Goal: Task Accomplishment & Management: Manage account settings

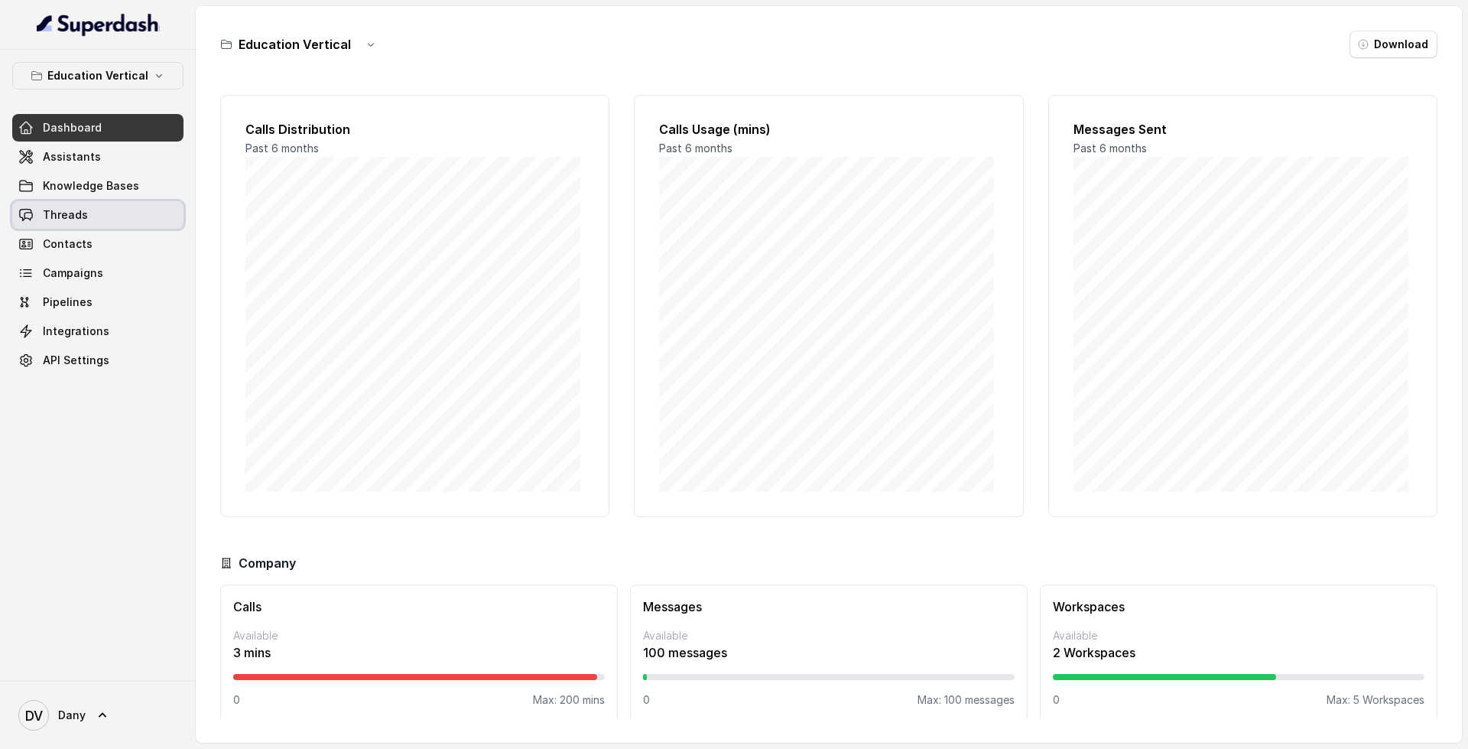
click at [142, 213] on link "Threads" at bounding box center [97, 215] width 171 height 28
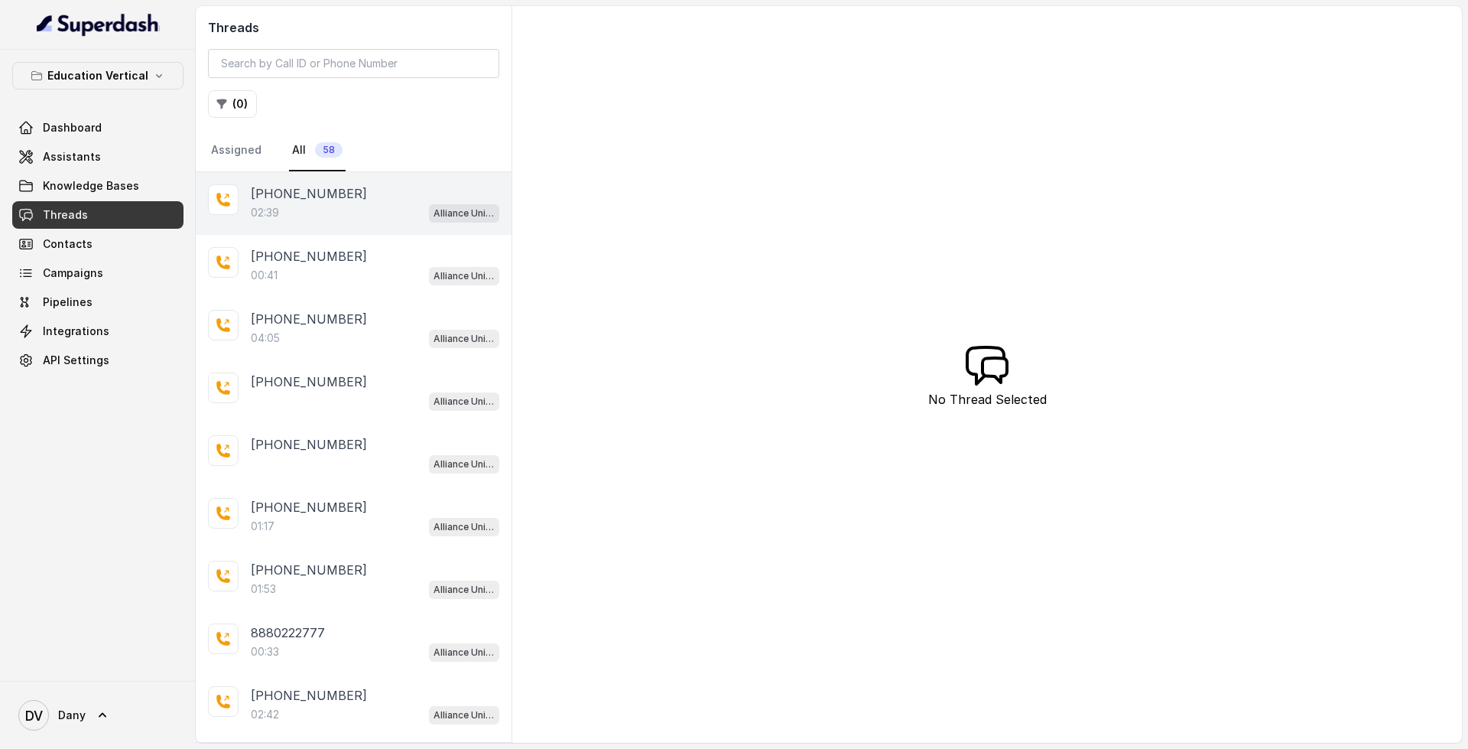
click at [366, 209] on div "02:39 Alliance University - Outbound Call Assistant" at bounding box center [375, 213] width 249 height 20
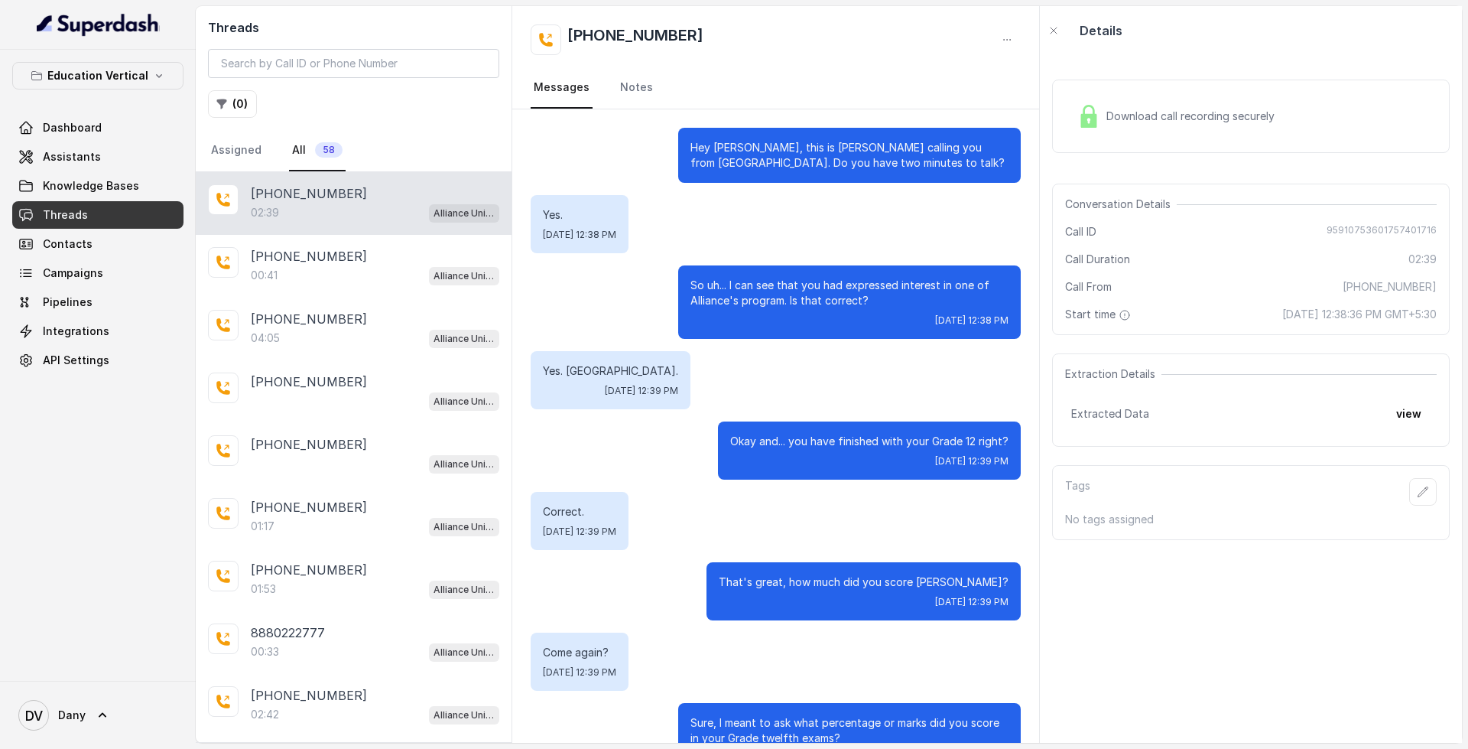
click at [1150, 123] on span "Download call recording securely" at bounding box center [1194, 116] width 174 height 15
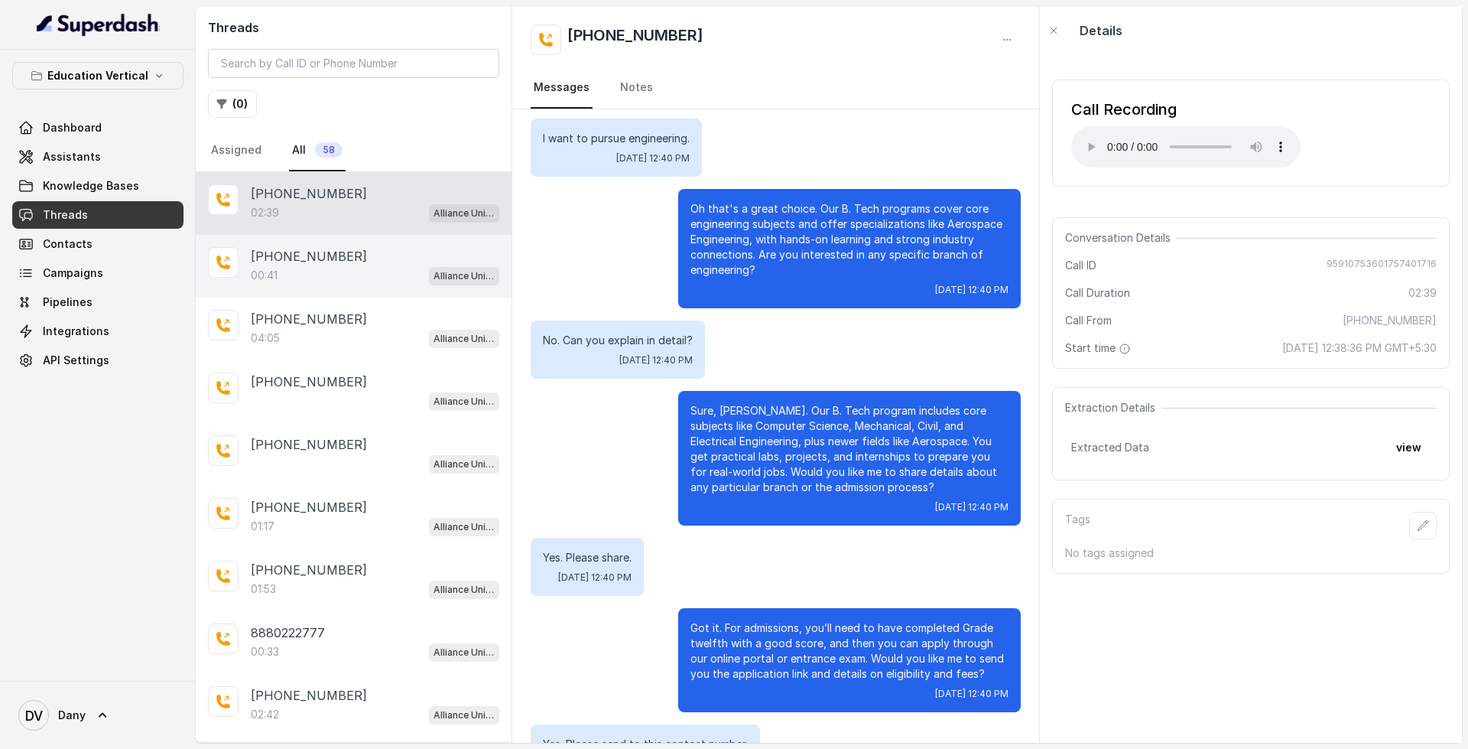
click at [338, 249] on p "[PHONE_NUMBER]" at bounding box center [309, 256] width 116 height 18
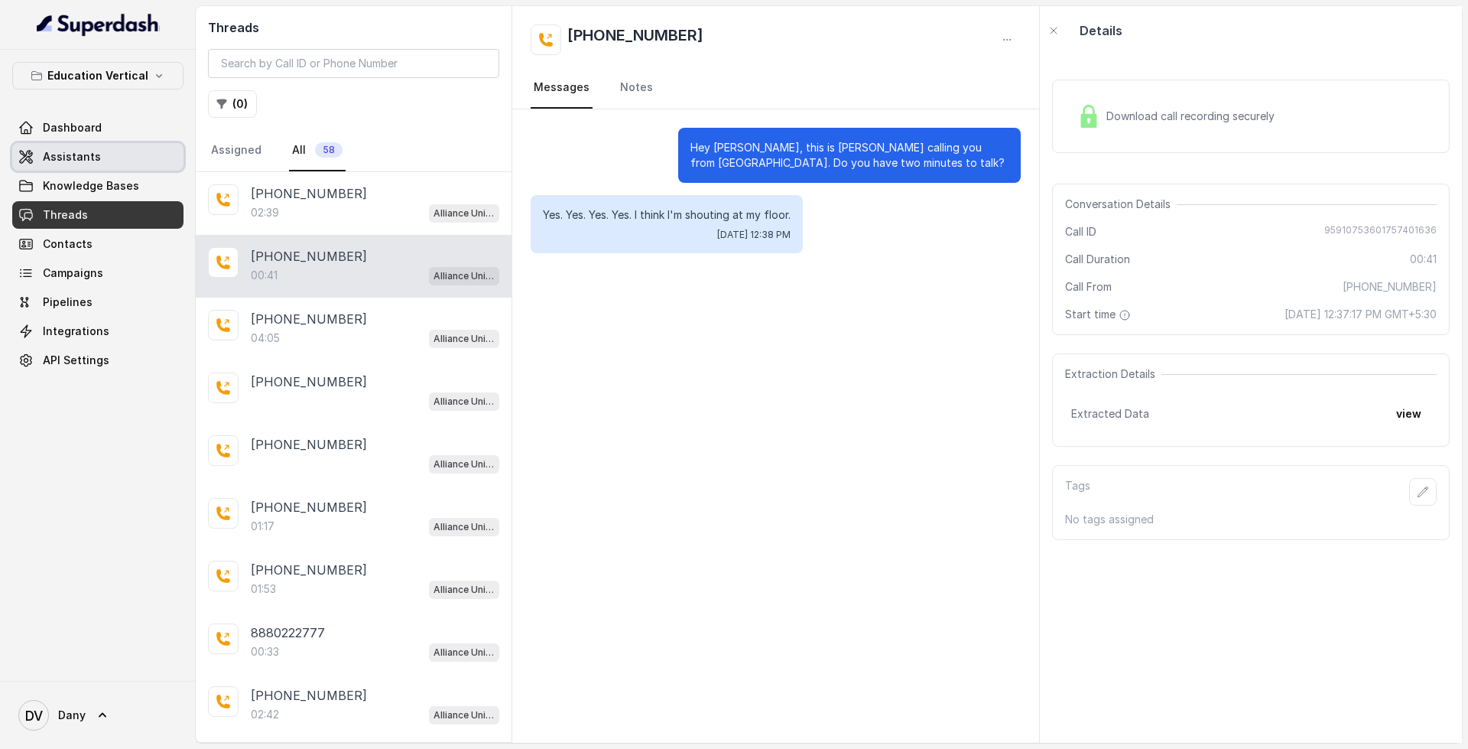
click at [99, 152] on link "Assistants" at bounding box center [97, 157] width 171 height 28
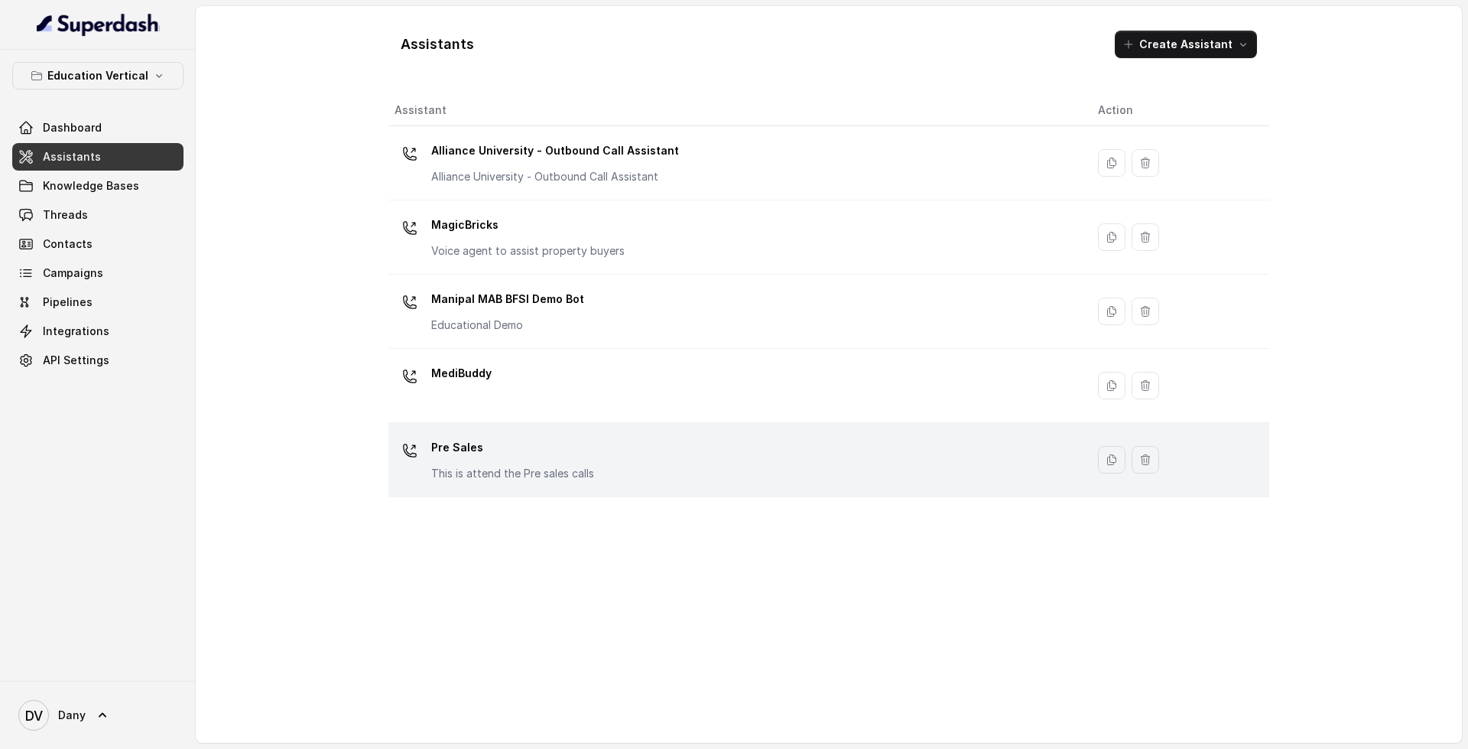
click at [494, 470] on p "This is attend the Pre sales calls" at bounding box center [512, 473] width 163 height 15
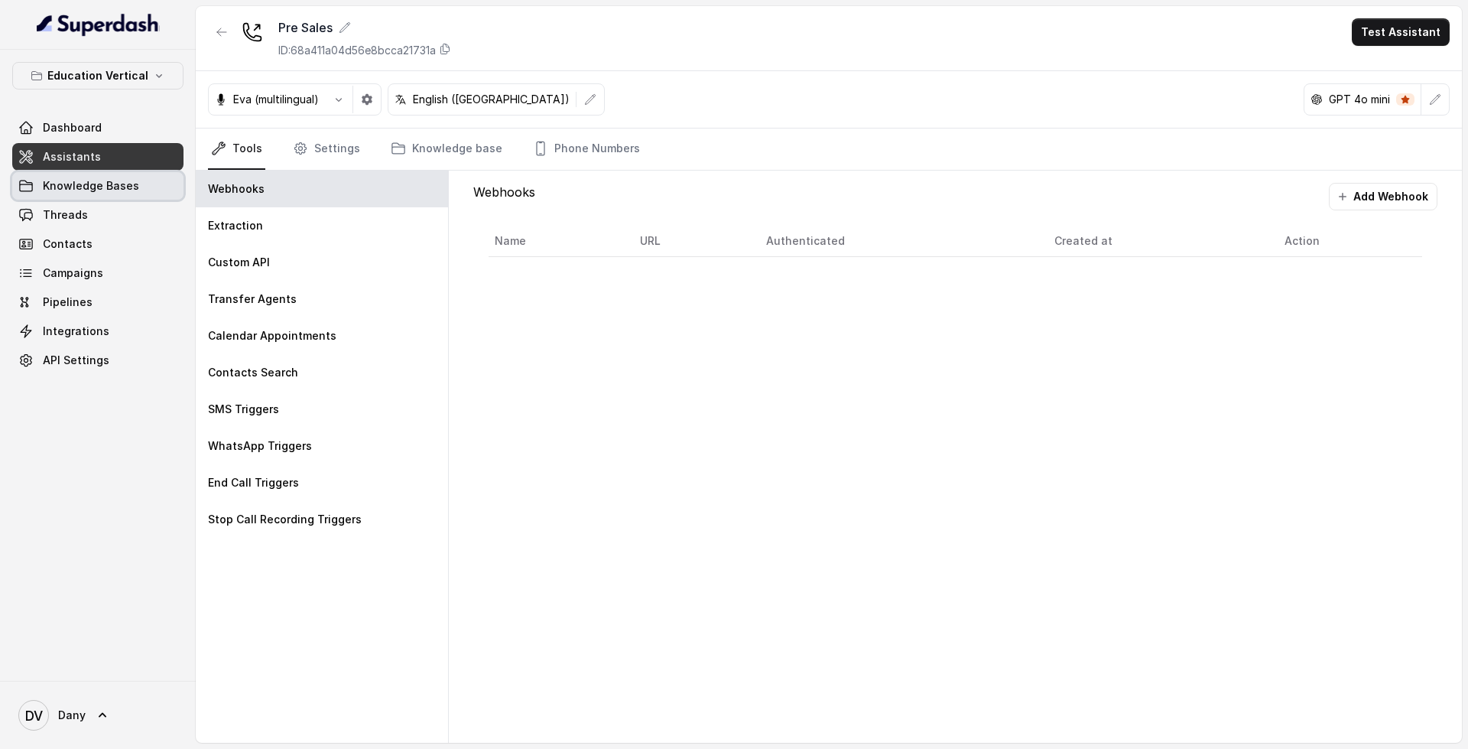
click at [121, 193] on span "Knowledge Bases" at bounding box center [91, 185] width 96 height 15
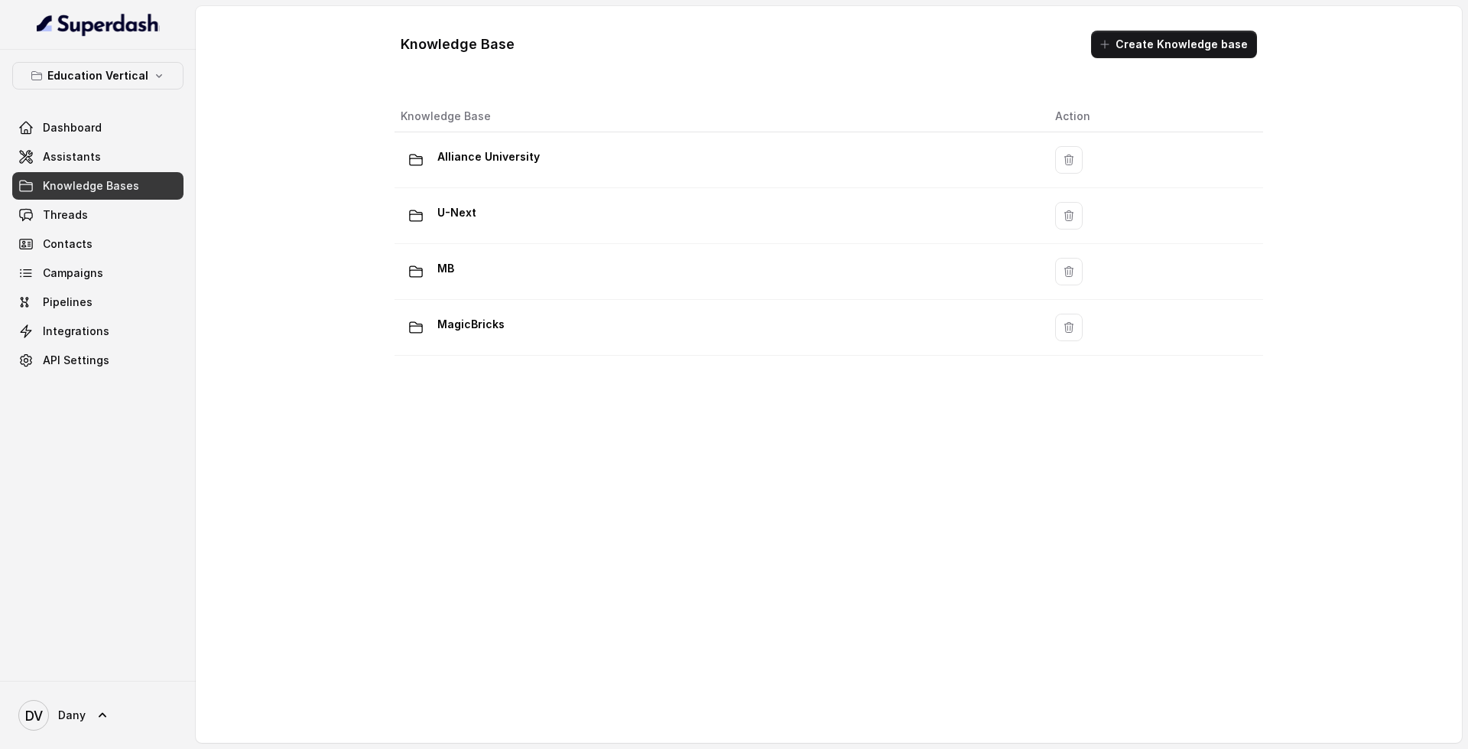
click at [112, 287] on div "Dashboard Assistants Knowledge Bases Threads Contacts Campaigns Pipelines Integ…" at bounding box center [97, 244] width 171 height 260
click at [117, 277] on link "Campaigns" at bounding box center [97, 273] width 171 height 28
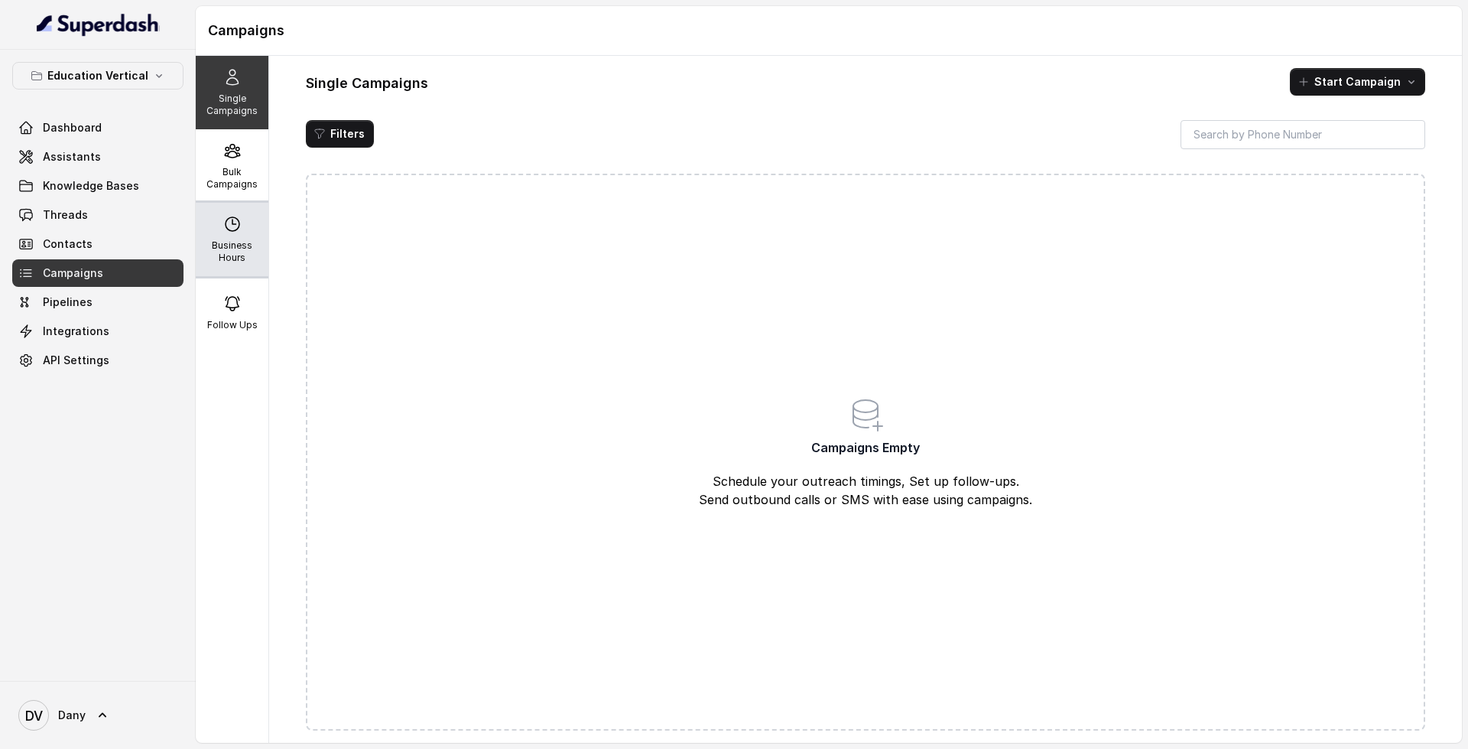
click at [206, 223] on div "Business Hours" at bounding box center [232, 239] width 73 height 73
select select "UTC"
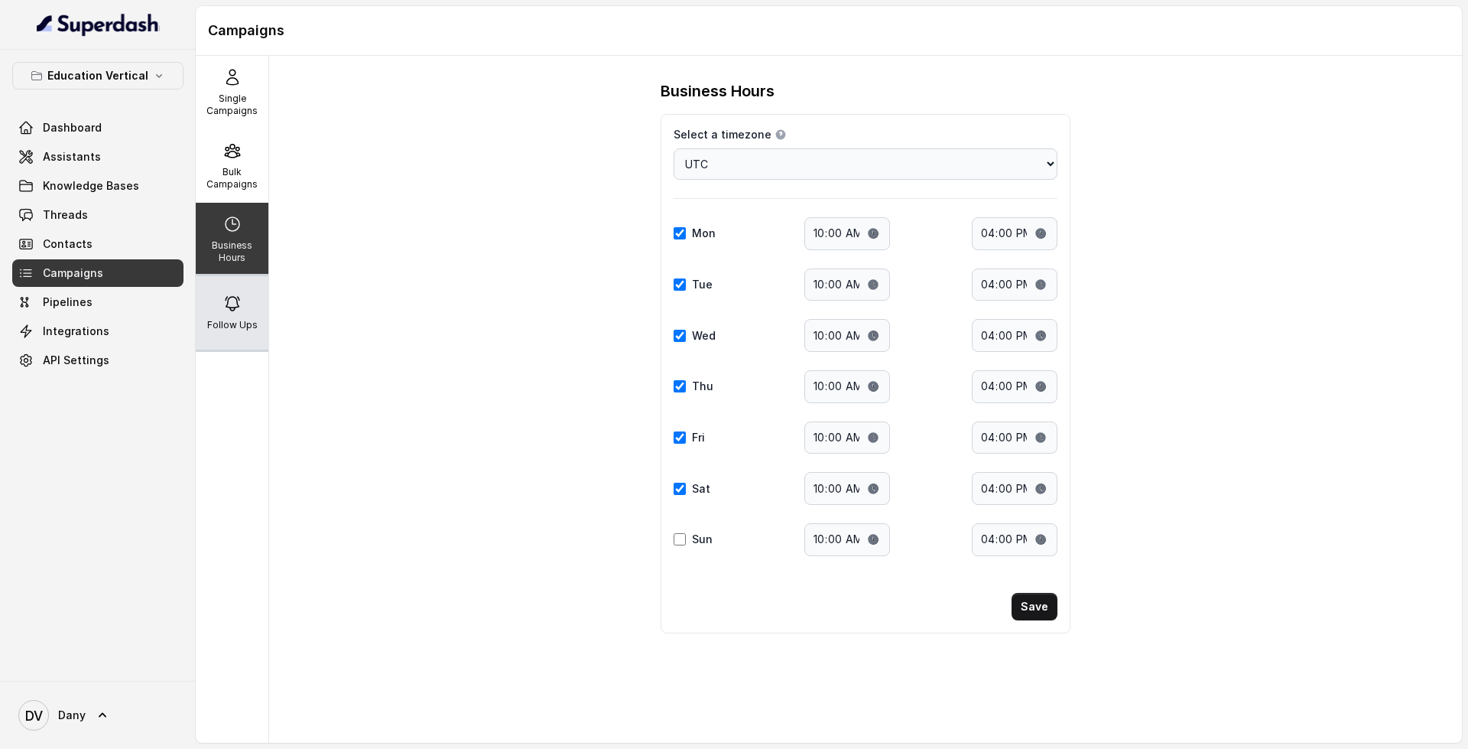
click at [252, 312] on div "Follow Ups" at bounding box center [232, 312] width 73 height 73
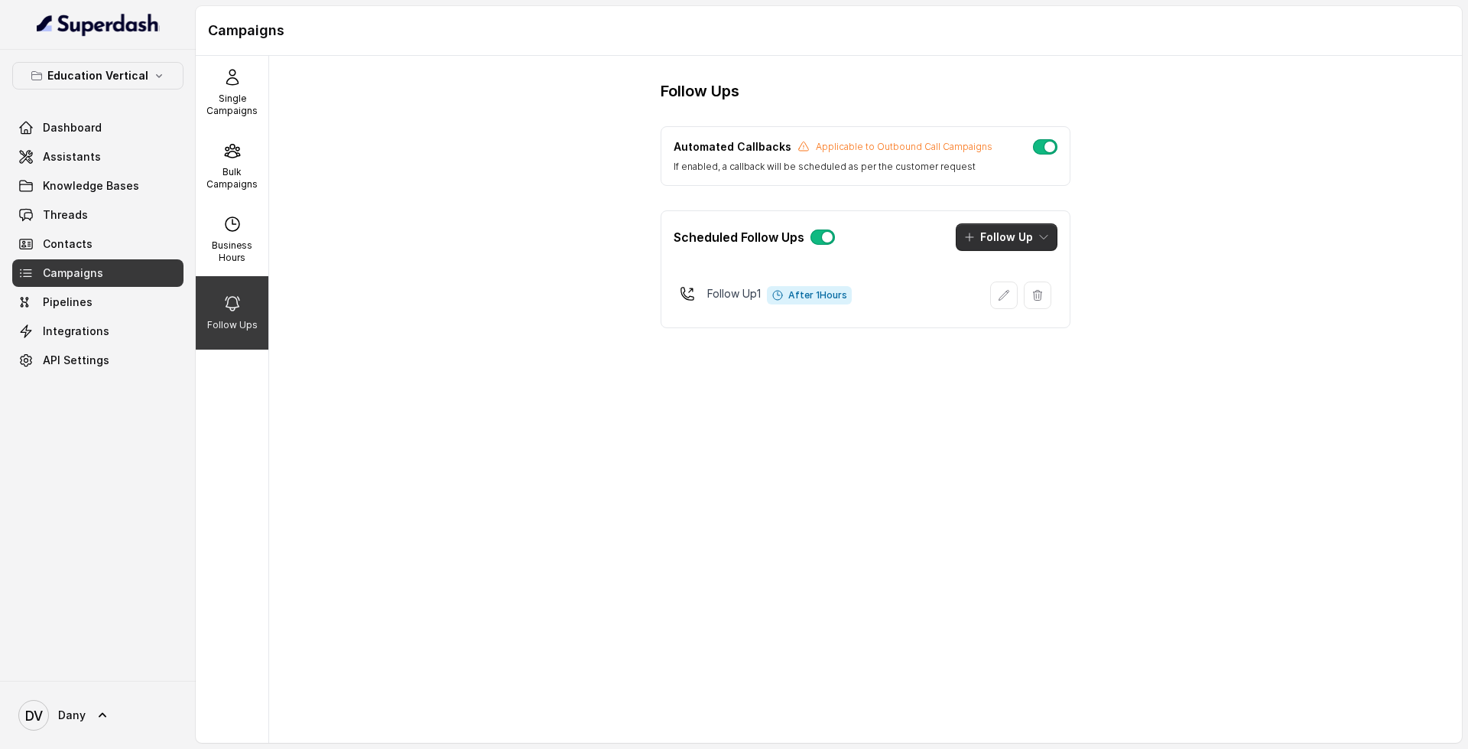
click at [1017, 240] on button "Follow Up" at bounding box center [1007, 237] width 102 height 28
drag, startPoint x: 899, startPoint y: 199, endPoint x: 868, endPoint y: 203, distance: 30.8
click at [899, 203] on div "Automated Callbacks Applicable to Outbound Call Campaigns If enabled, a callbac…" at bounding box center [866, 227] width 410 height 202
drag, startPoint x: 677, startPoint y: 146, endPoint x: 832, endPoint y: 128, distance: 156.3
click at [832, 128] on div "Automated Callbacks Applicable to Outbound Call Campaigns If enabled, a callbac…" at bounding box center [866, 156] width 410 height 60
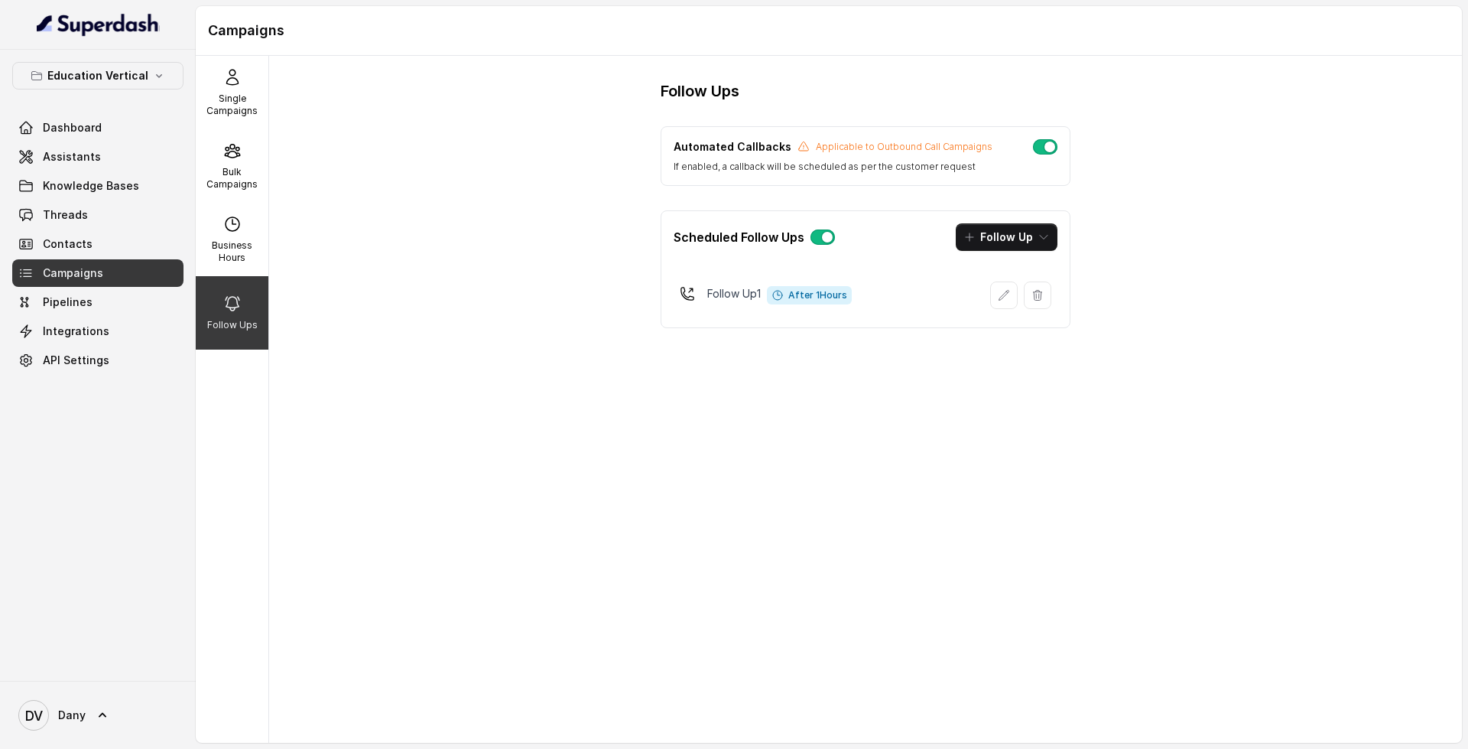
click at [1026, 185] on div "Automated Callbacks Applicable to Outbound Call Campaigns If enabled, a callbac…" at bounding box center [866, 156] width 410 height 60
click at [110, 210] on link "Threads" at bounding box center [97, 215] width 171 height 28
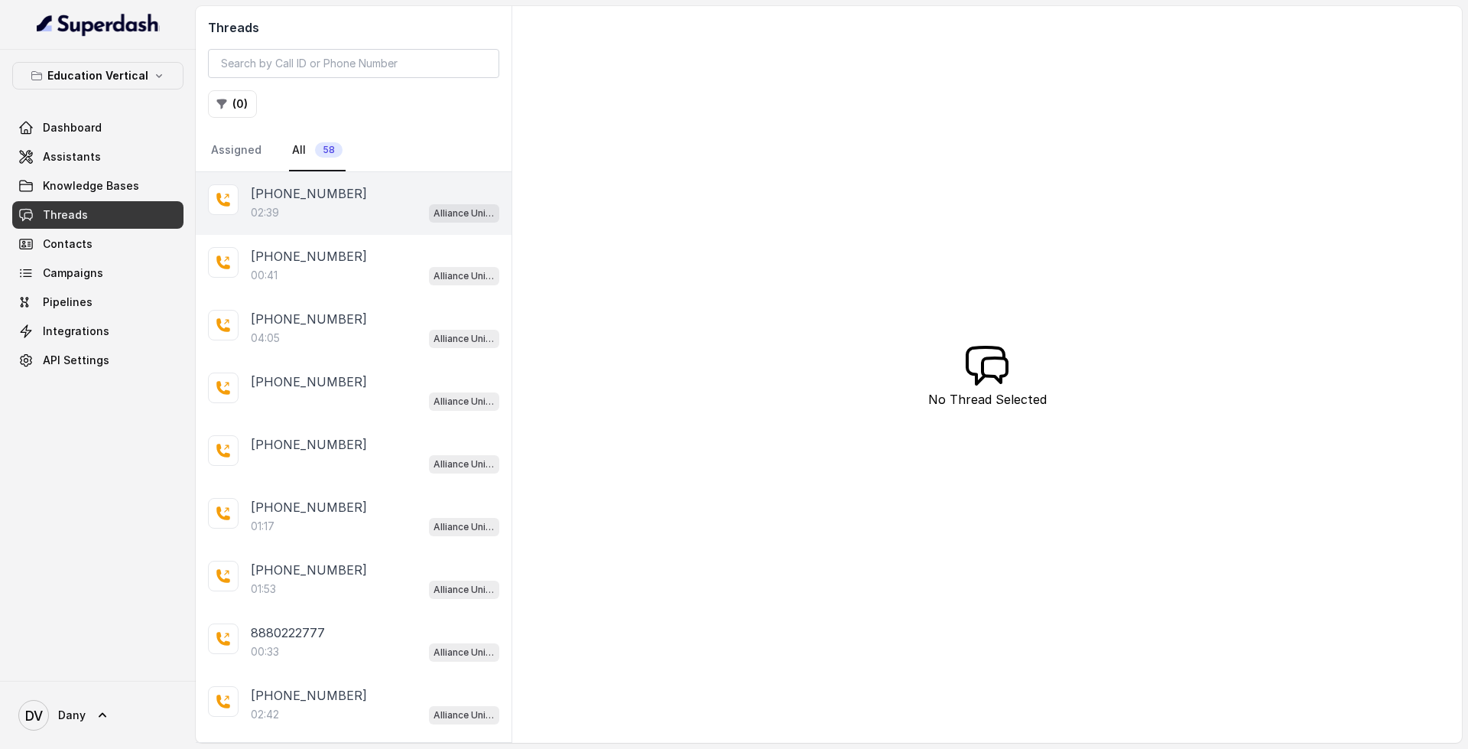
click at [358, 220] on div "02:39 Alliance University - Outbound Call Assistant" at bounding box center [375, 213] width 249 height 20
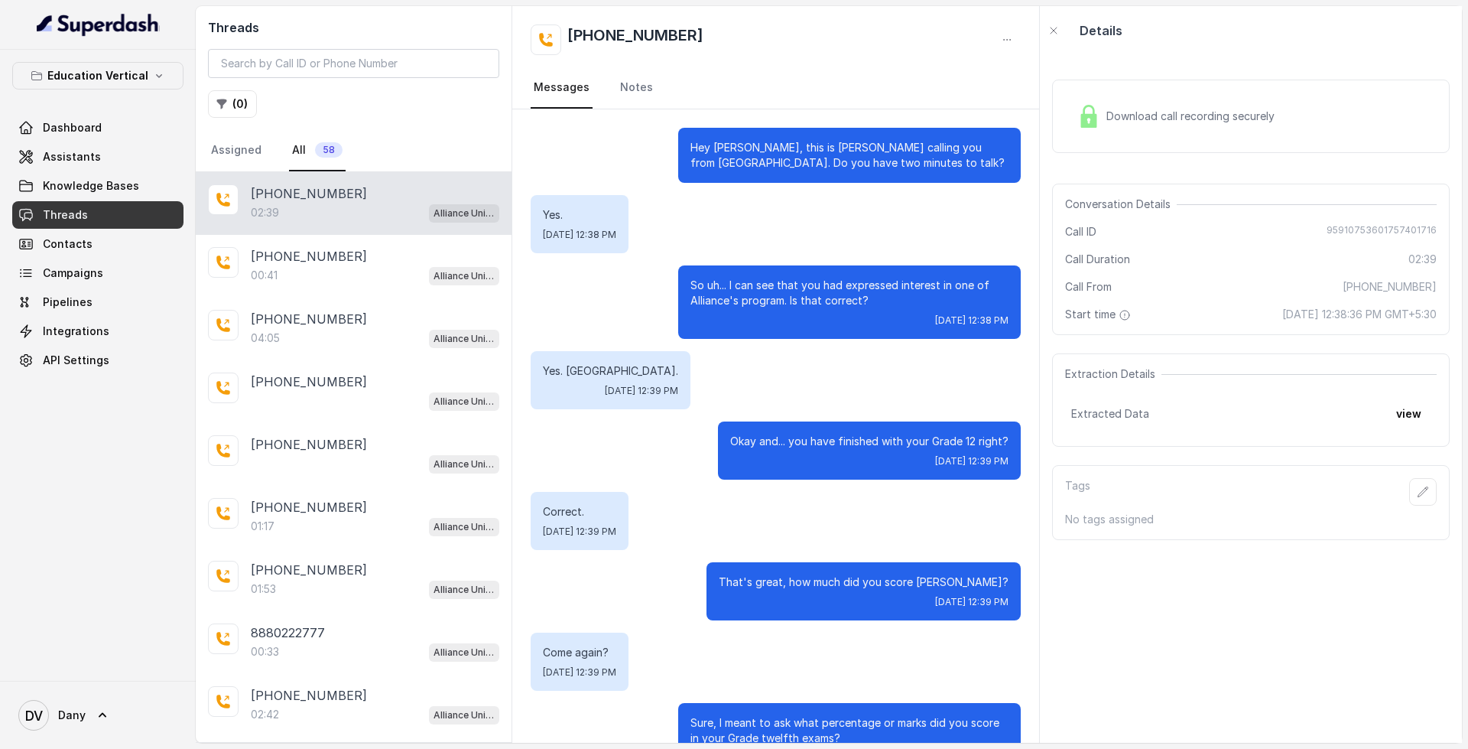
scroll to position [1233, 0]
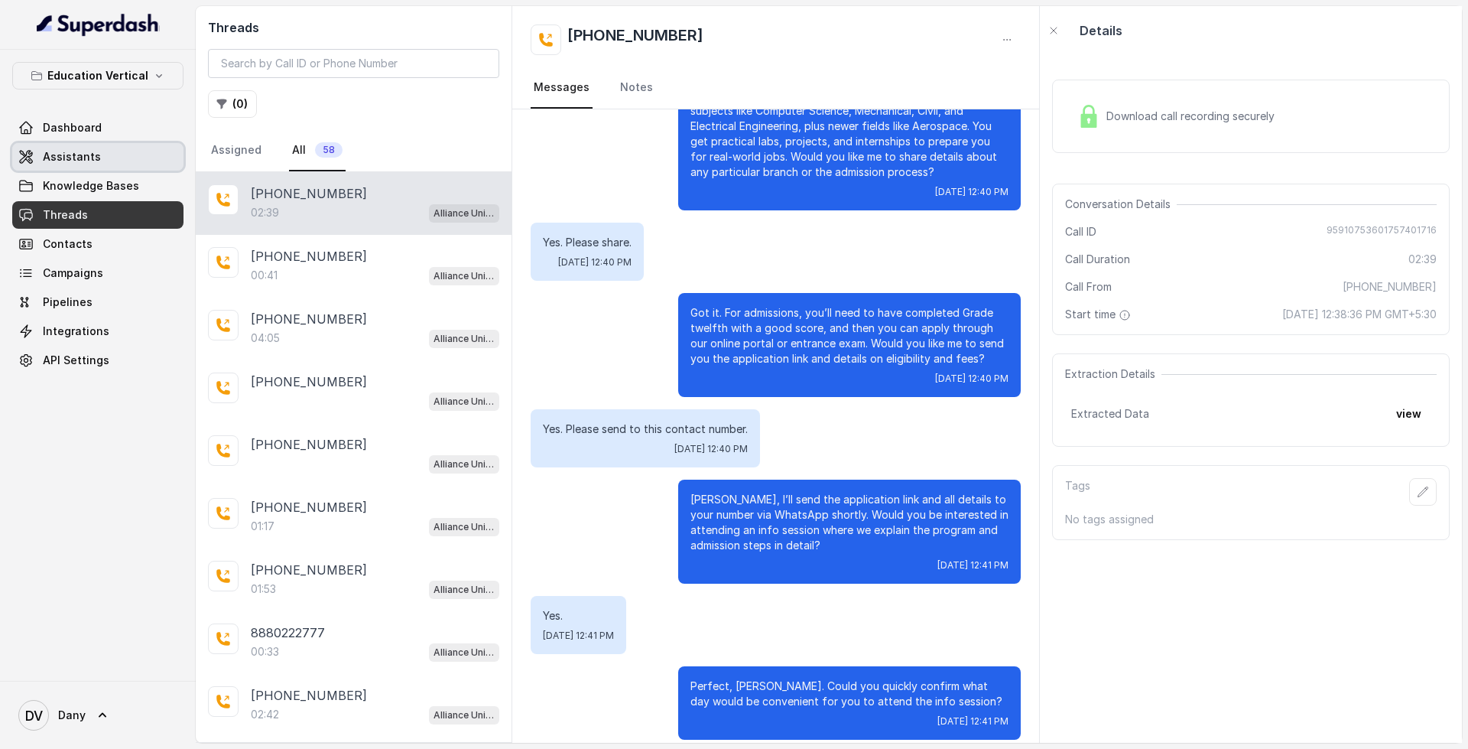
click at [76, 163] on span "Assistants" at bounding box center [72, 156] width 58 height 15
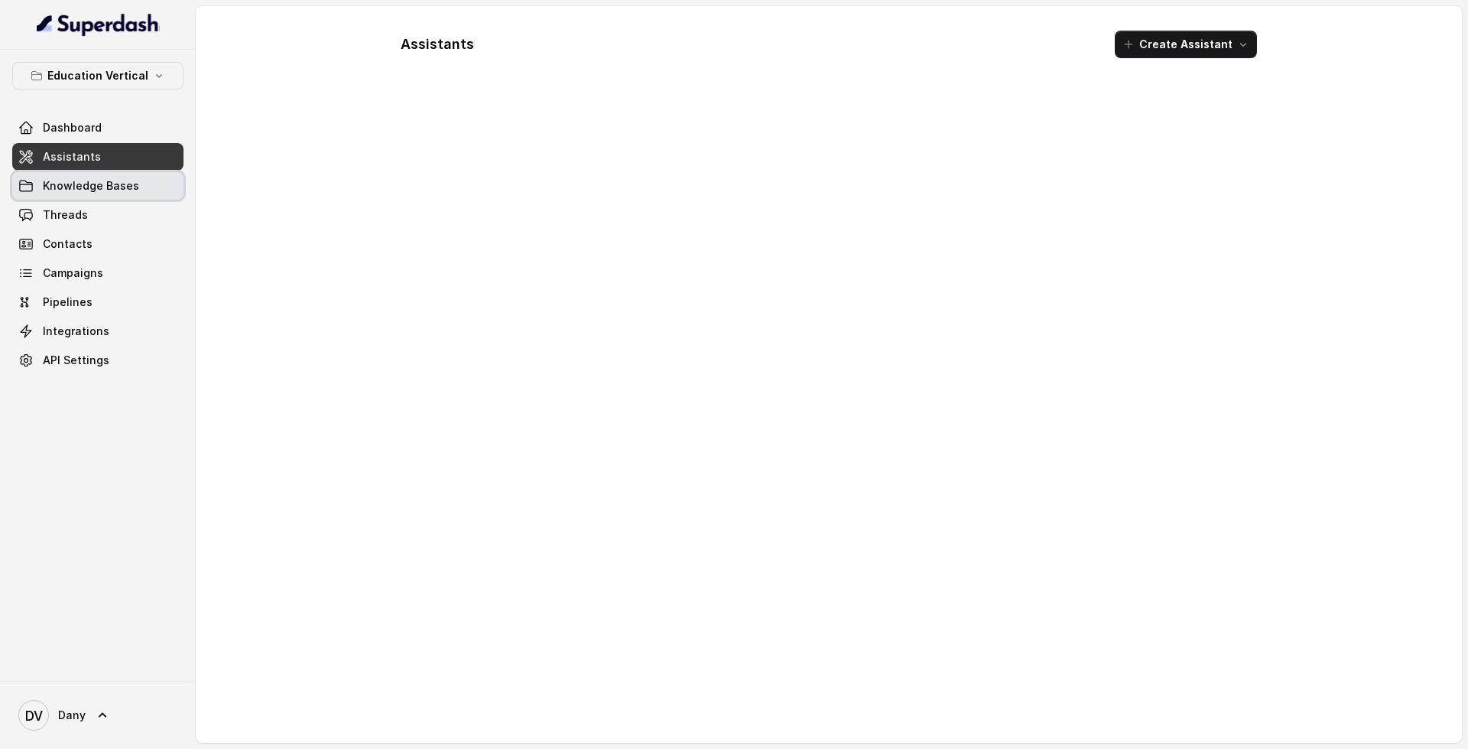
click at [80, 197] on link "Knowledge Bases" at bounding box center [97, 186] width 171 height 28
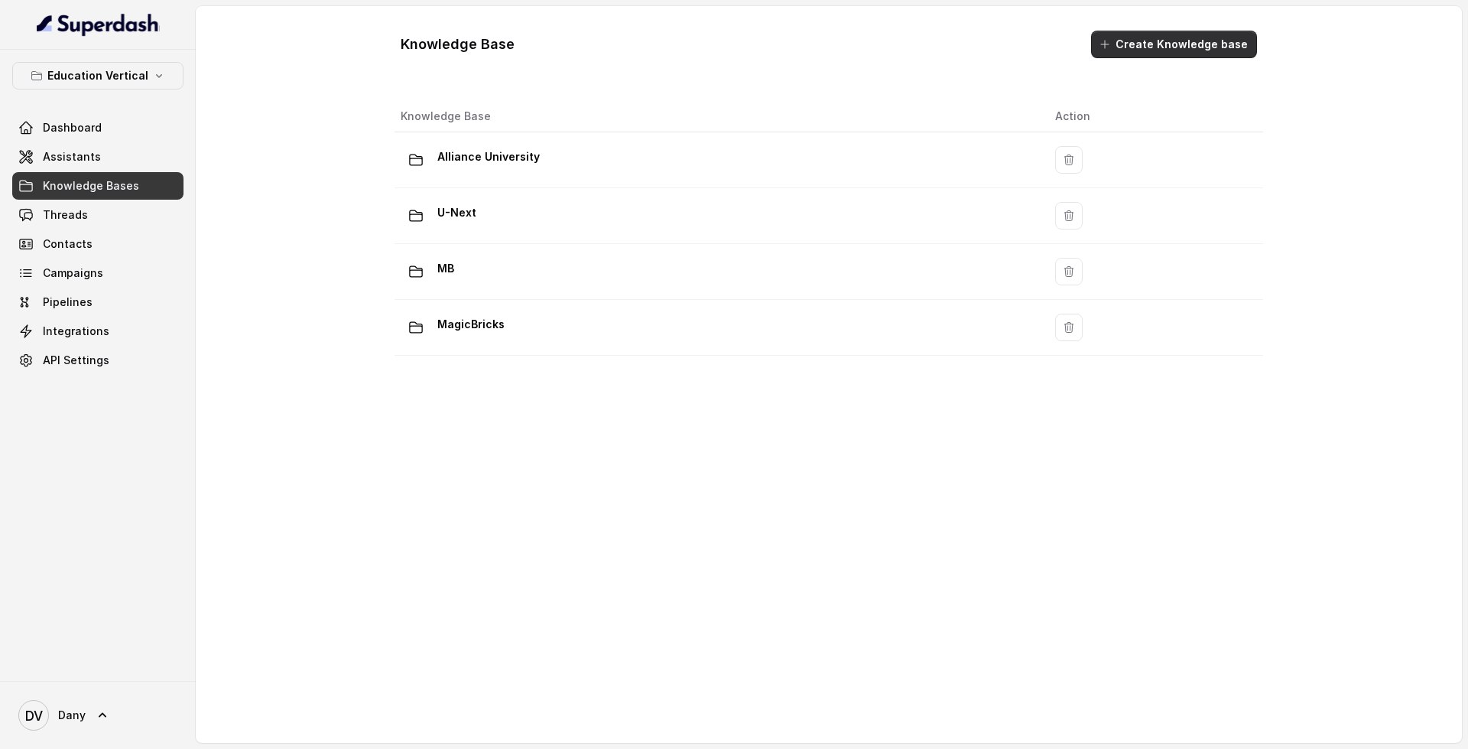
click at [1149, 40] on button "Create Knowledge base" at bounding box center [1174, 45] width 166 height 28
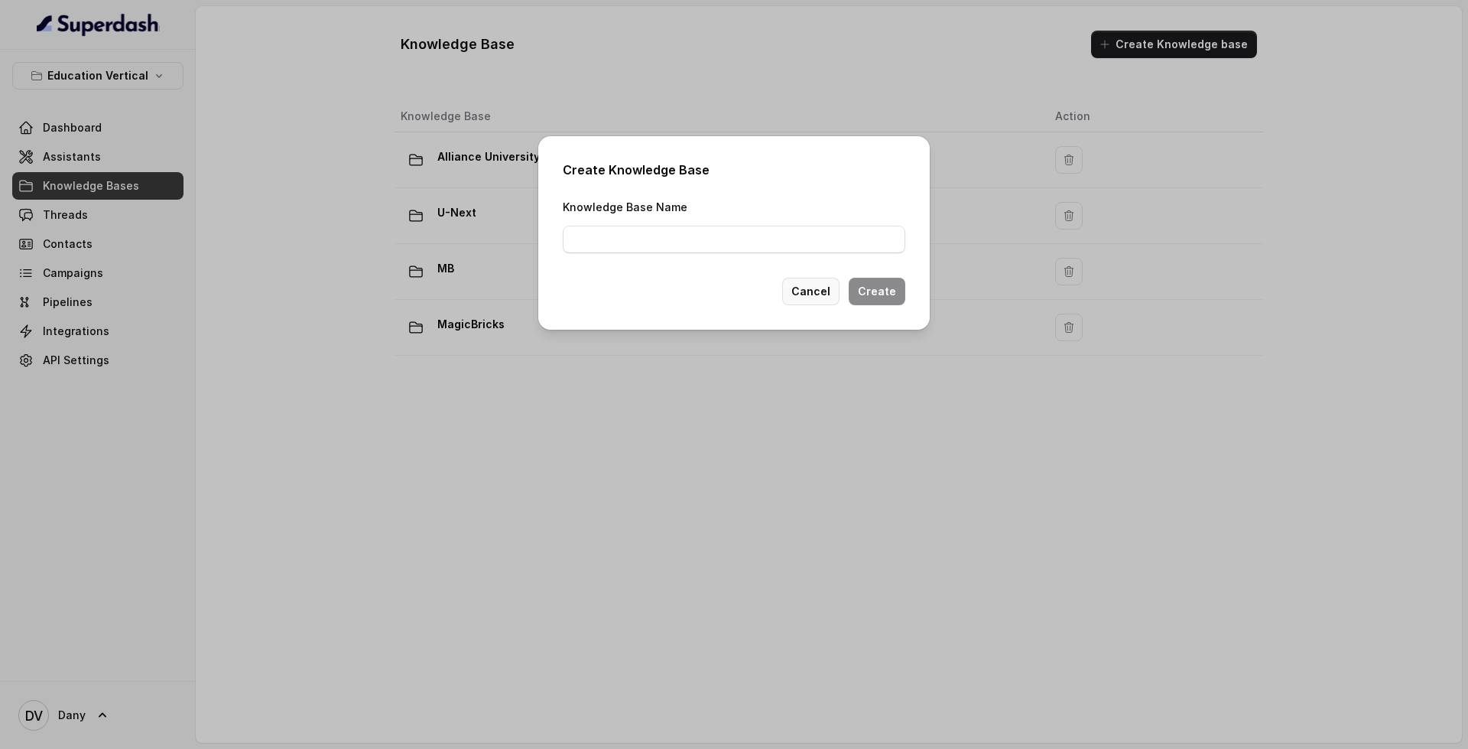
click at [839, 291] on button "Cancel" at bounding box center [810, 292] width 57 height 28
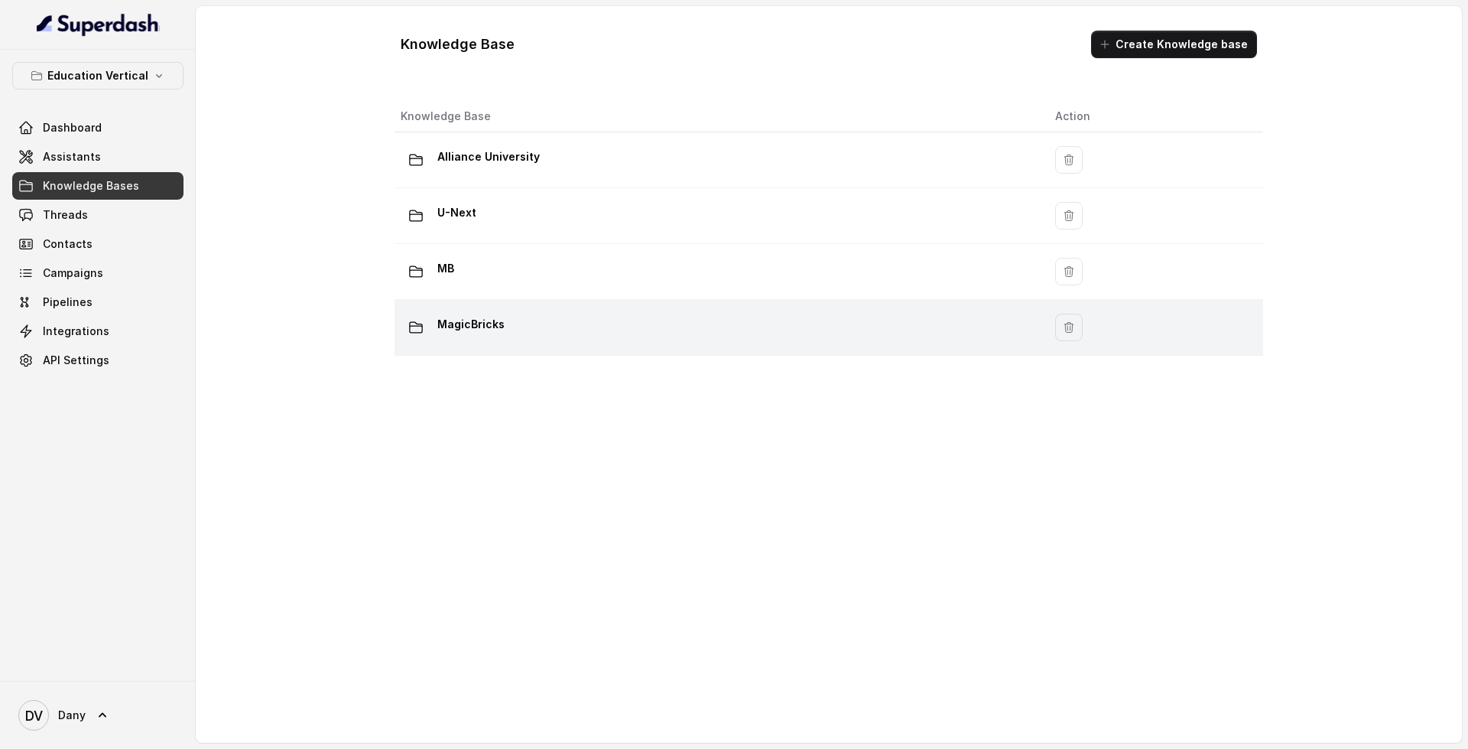
click at [640, 328] on div "MagicBricks" at bounding box center [716, 327] width 630 height 31
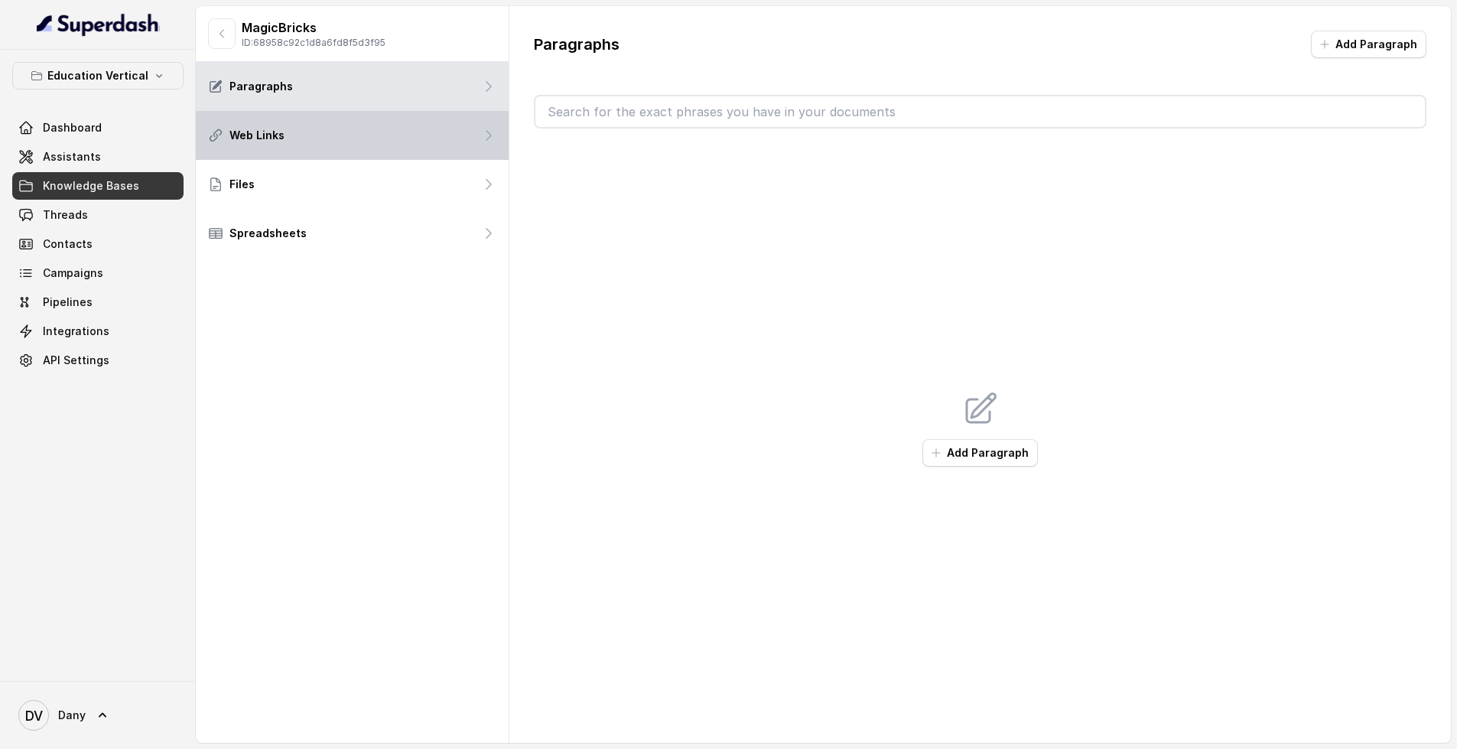
click at [354, 139] on div "Web Links" at bounding box center [352, 135] width 313 height 49
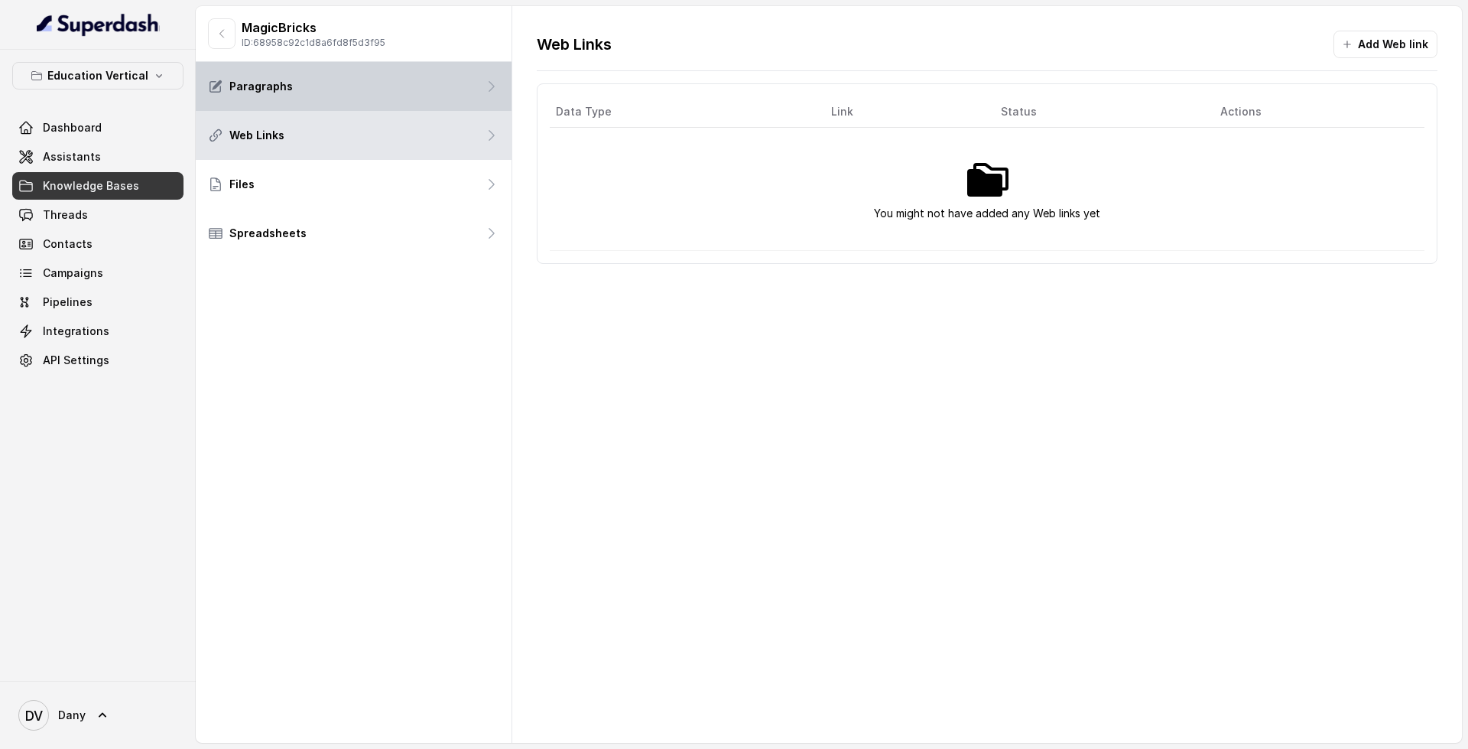
click at [400, 73] on div "Paragraphs" at bounding box center [354, 86] width 316 height 49
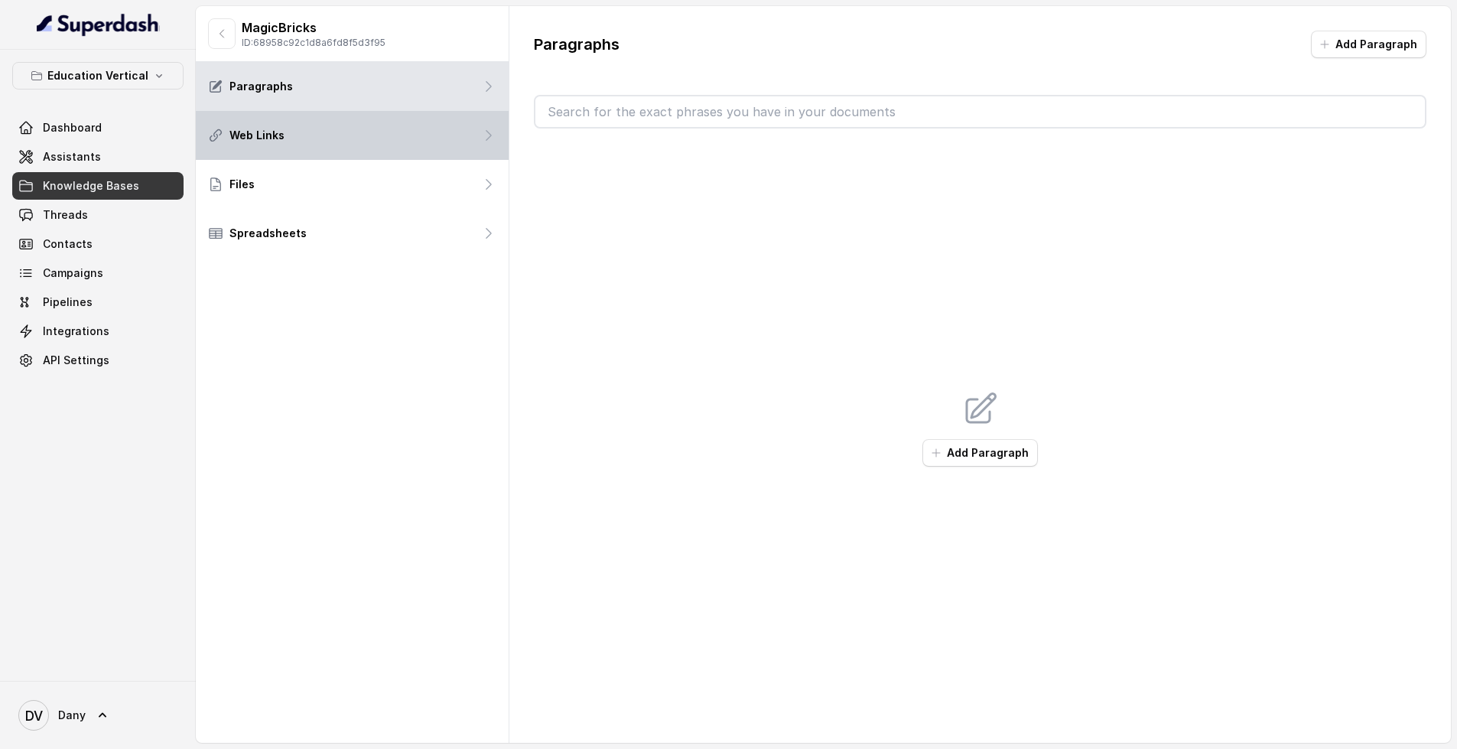
click at [390, 141] on div "Web Links" at bounding box center [352, 135] width 313 height 49
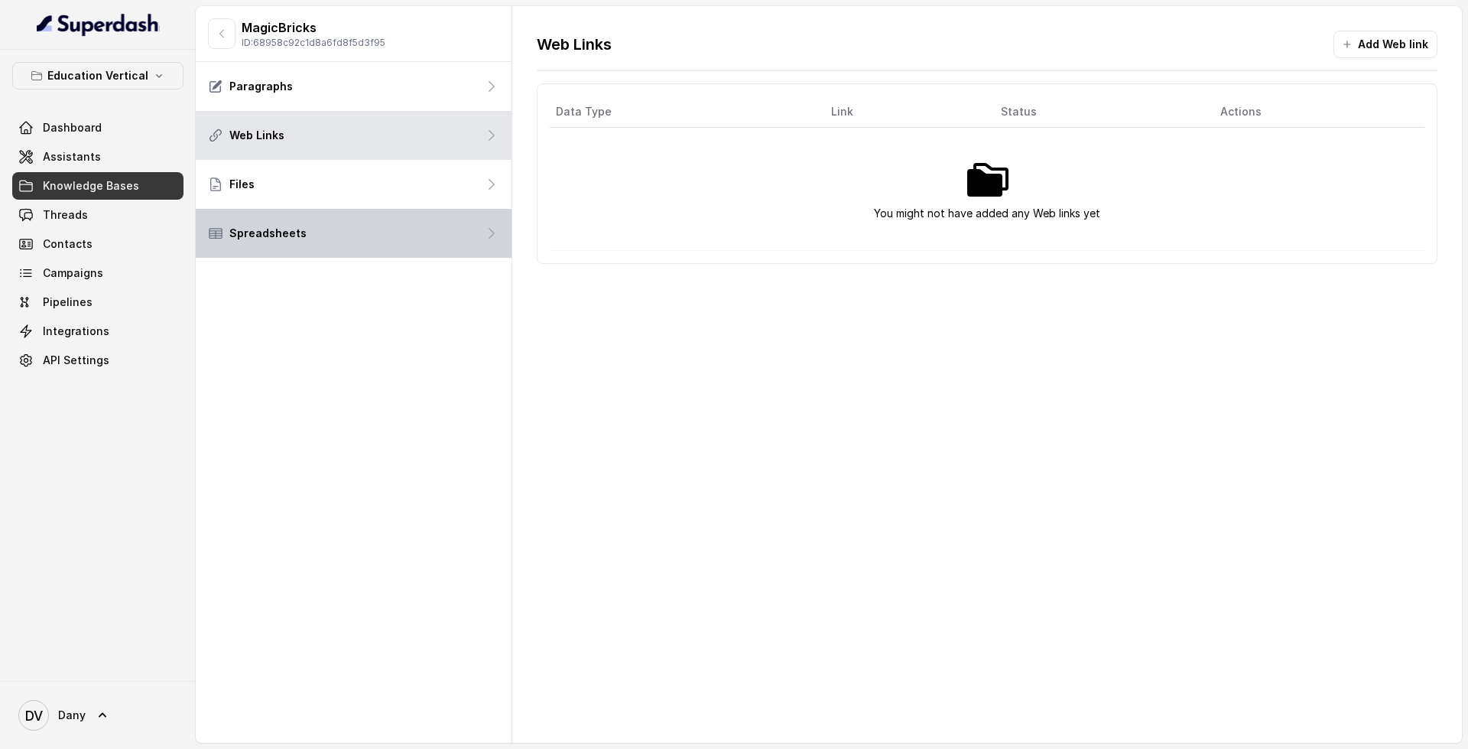
click at [358, 229] on div "Spreadsheets" at bounding box center [354, 233] width 316 height 49
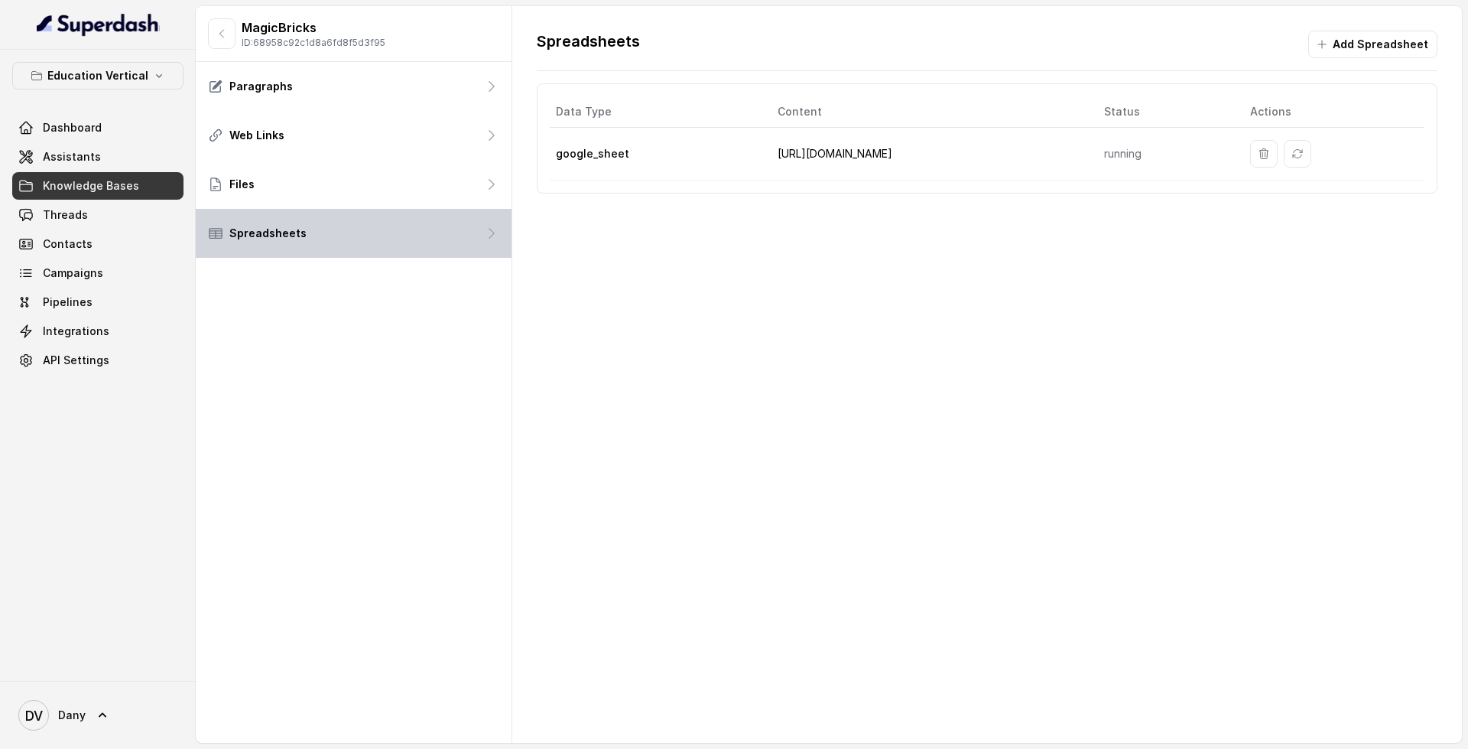
click at [424, 228] on div "Spreadsheets" at bounding box center [354, 233] width 316 height 49
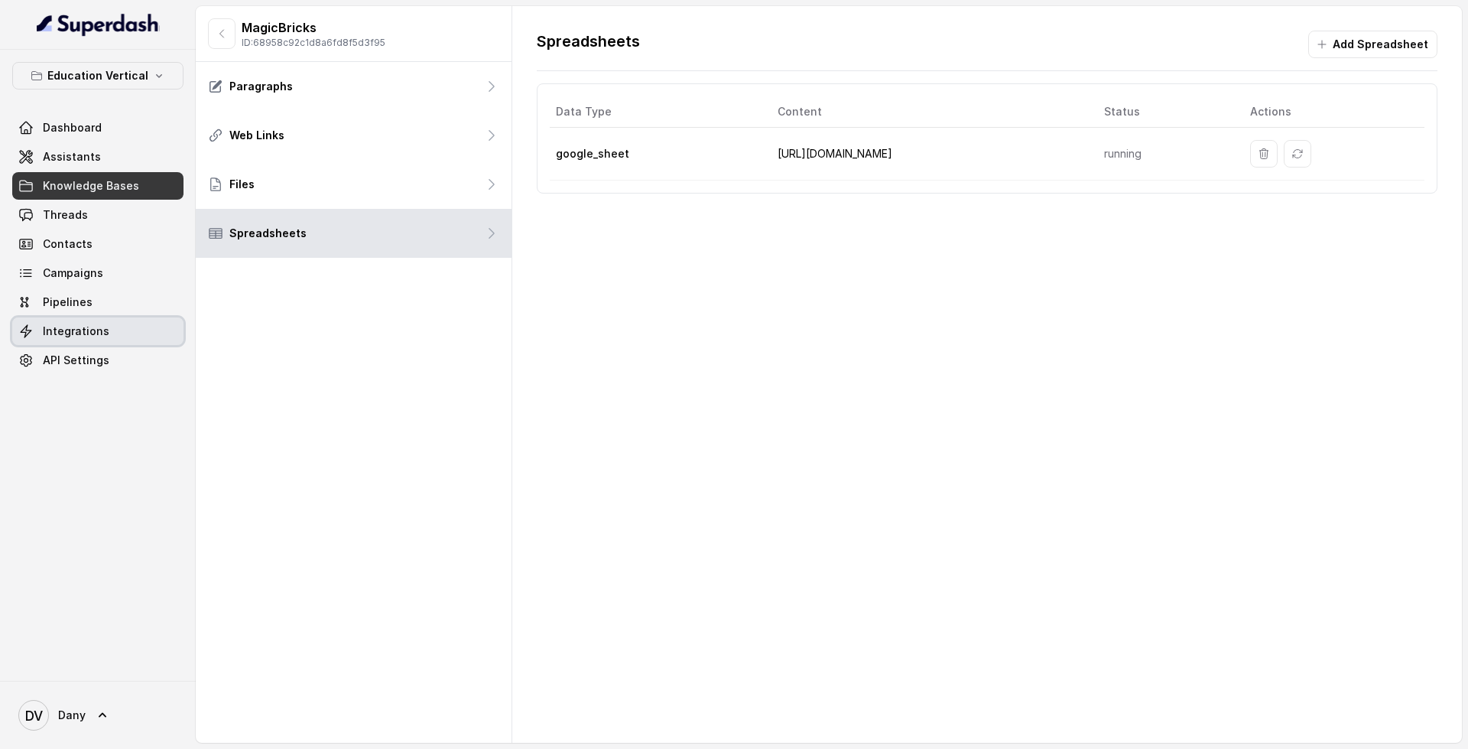
click at [99, 332] on span "Integrations" at bounding box center [76, 331] width 67 height 15
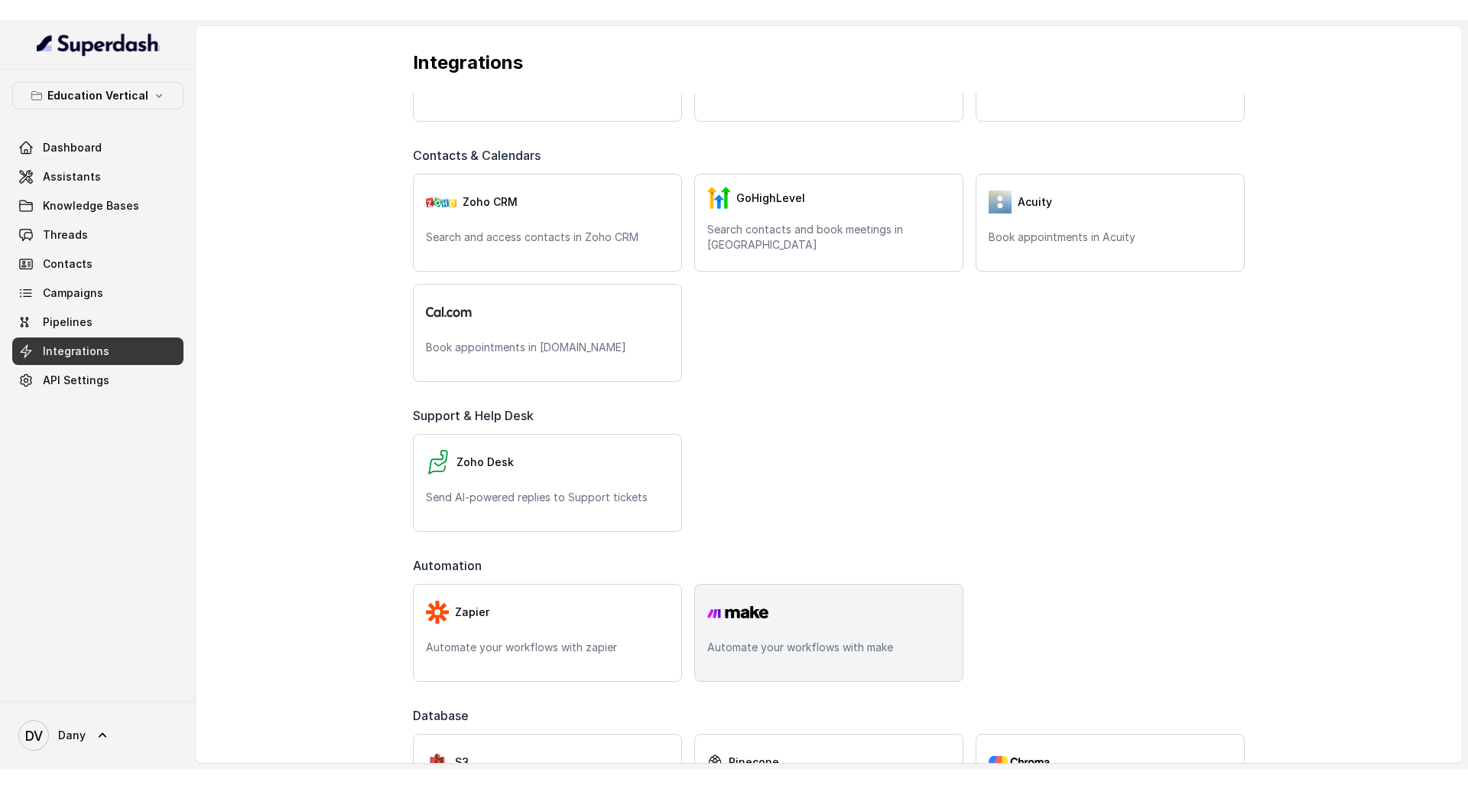
scroll to position [382, 0]
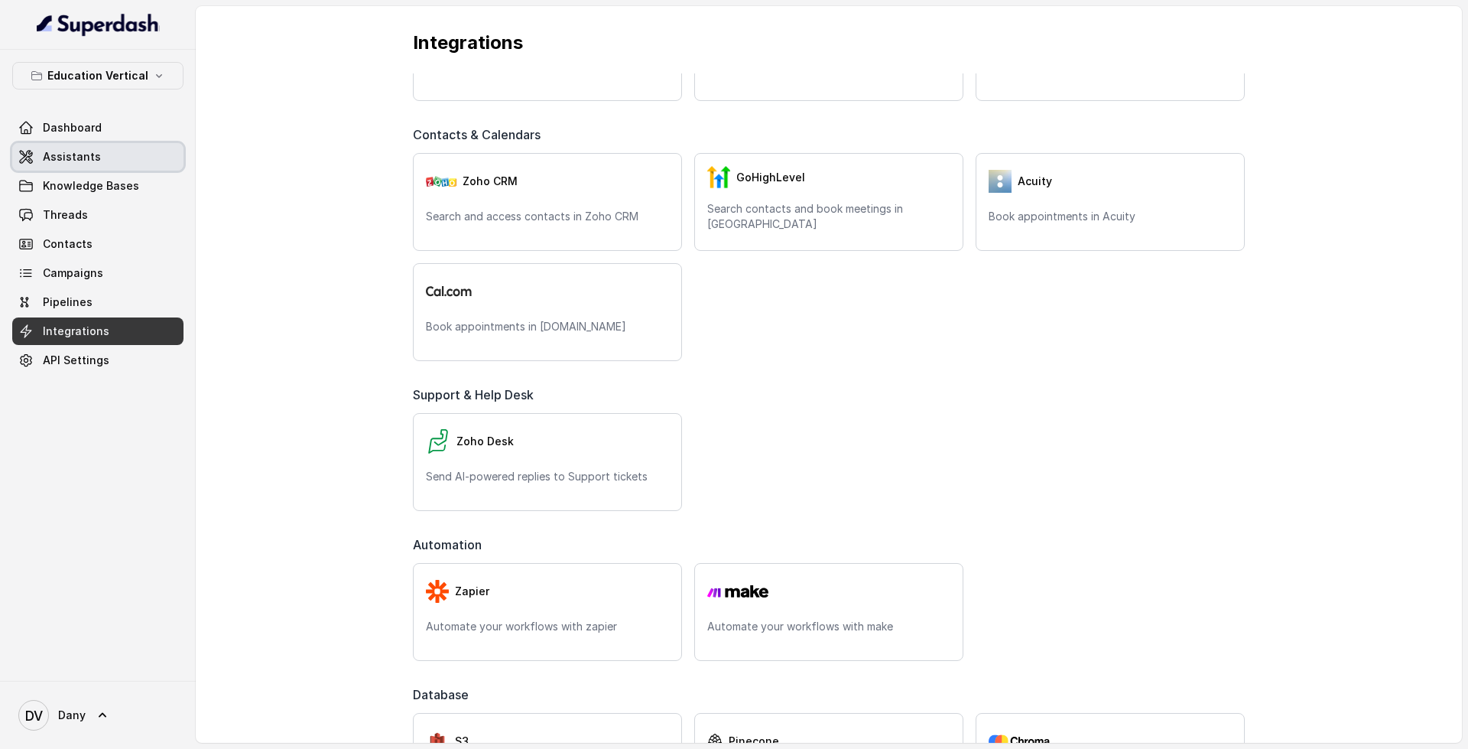
click at [90, 150] on span "Assistants" at bounding box center [72, 156] width 58 height 15
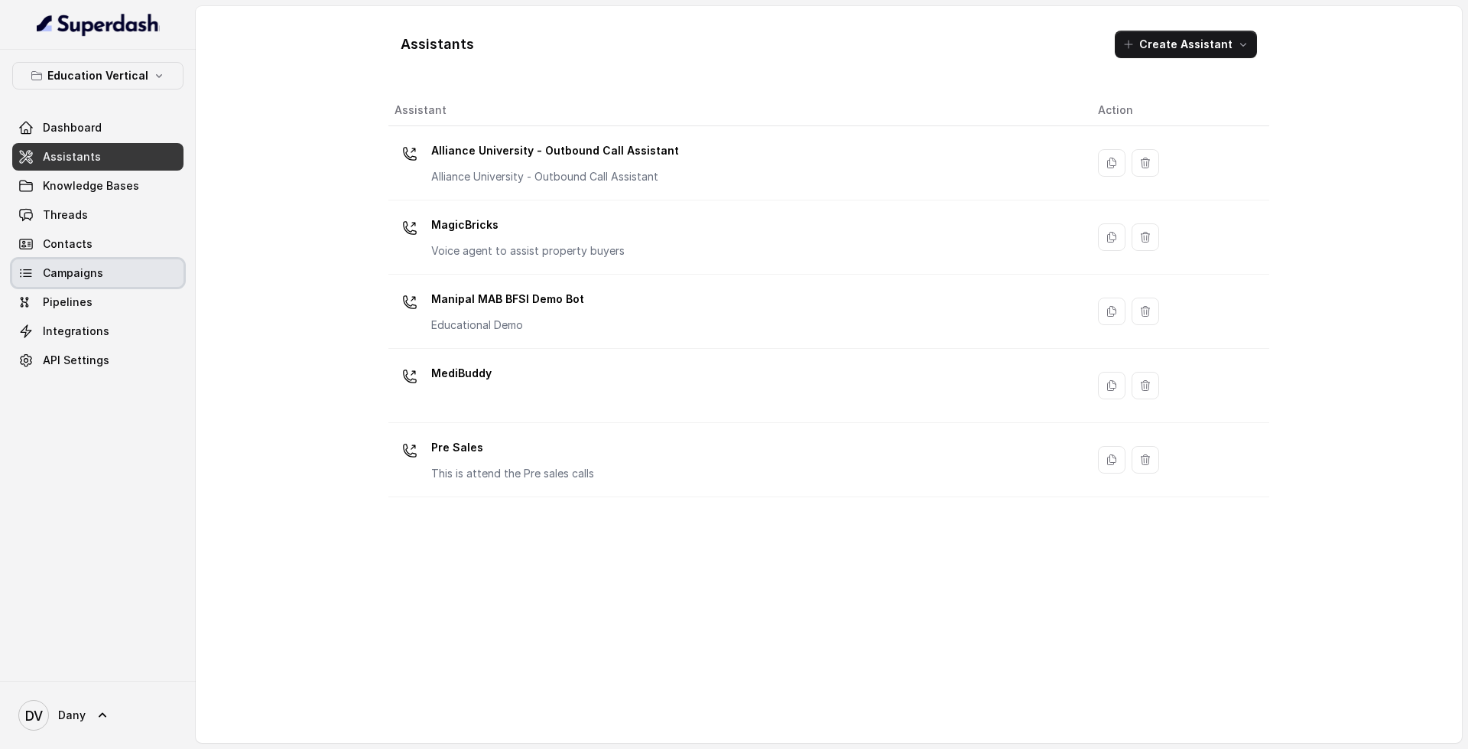
click at [46, 259] on div "Dashboard Assistants Knowledge Bases Threads Contacts Campaigns Pipelines Integ…" at bounding box center [97, 244] width 171 height 260
click at [59, 265] on span "Campaigns" at bounding box center [73, 272] width 60 height 15
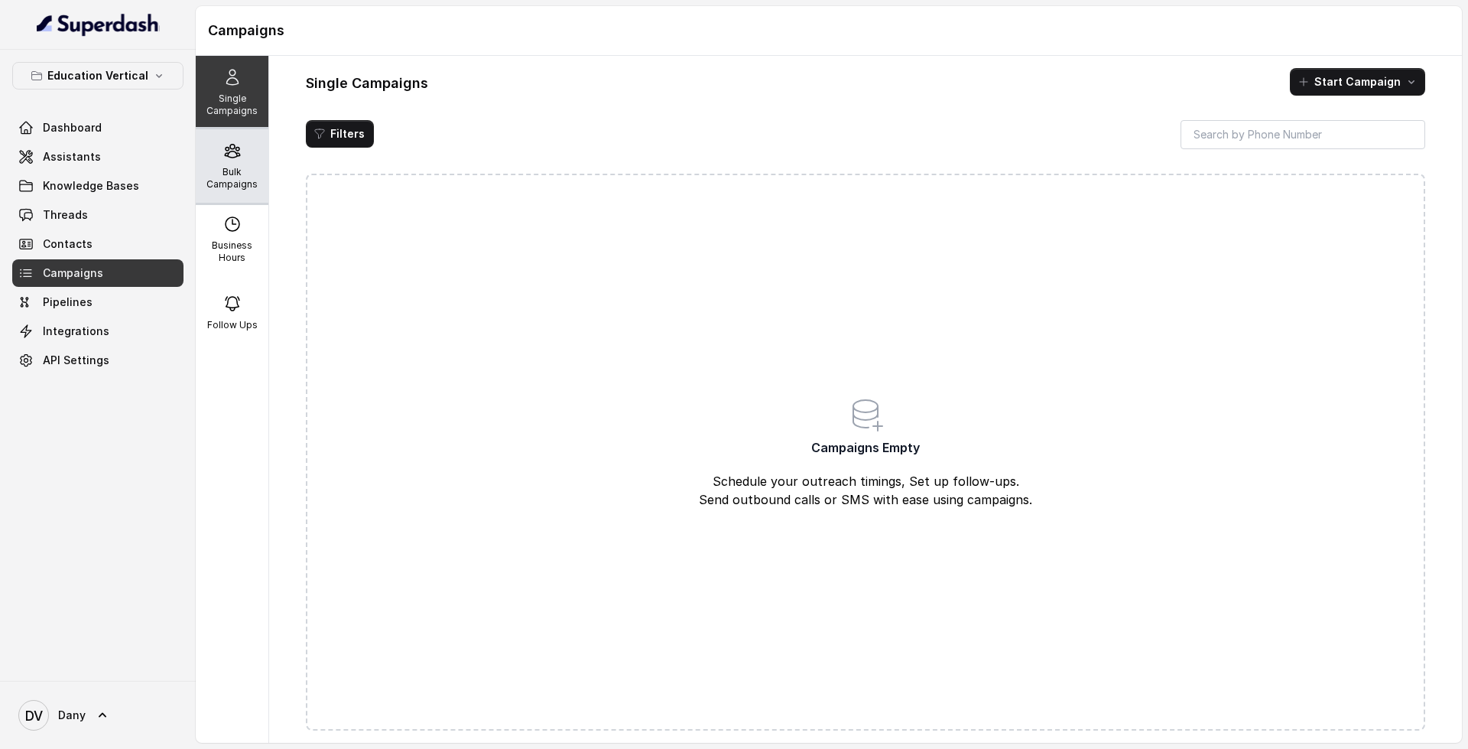
click at [235, 164] on div "Bulk Campaigns" at bounding box center [232, 165] width 73 height 73
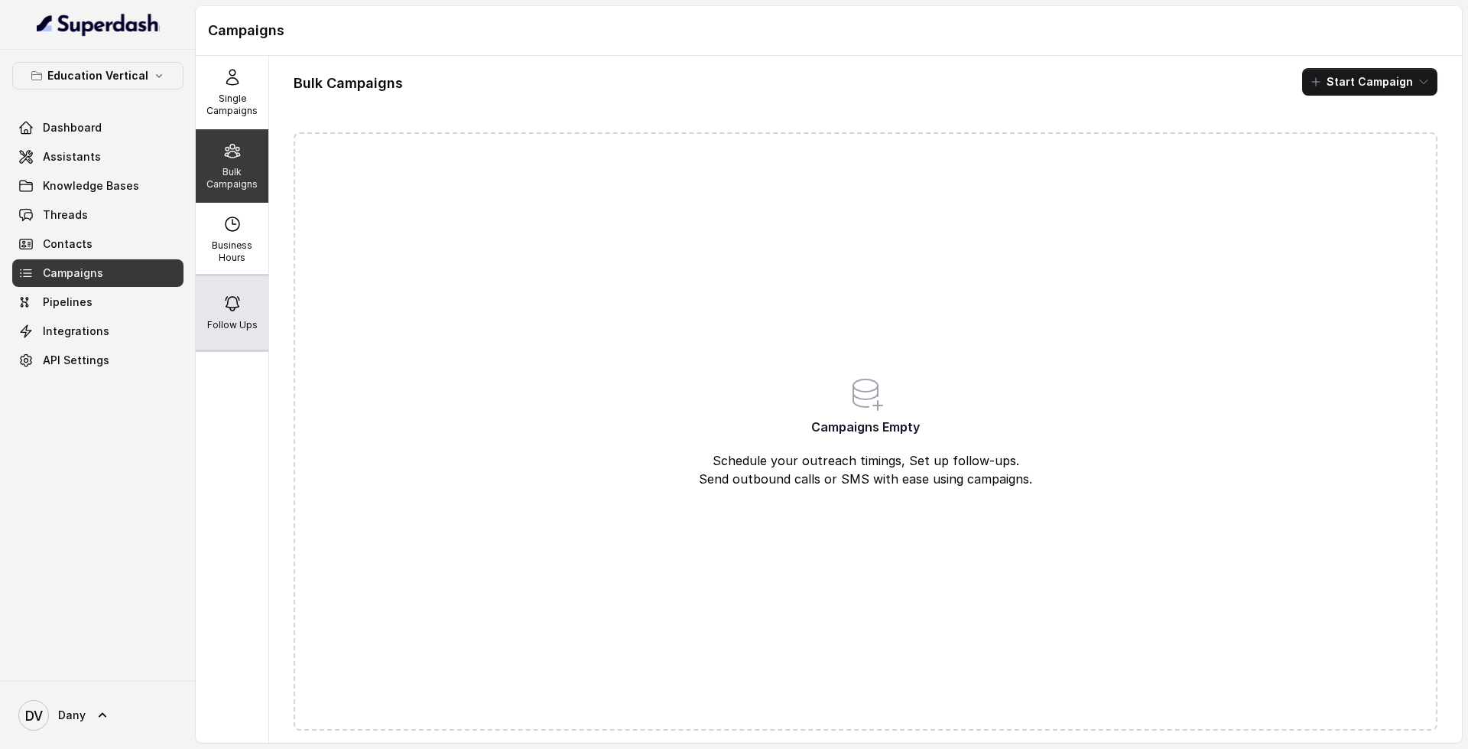
click at [242, 323] on p "Follow Ups" at bounding box center [232, 325] width 50 height 12
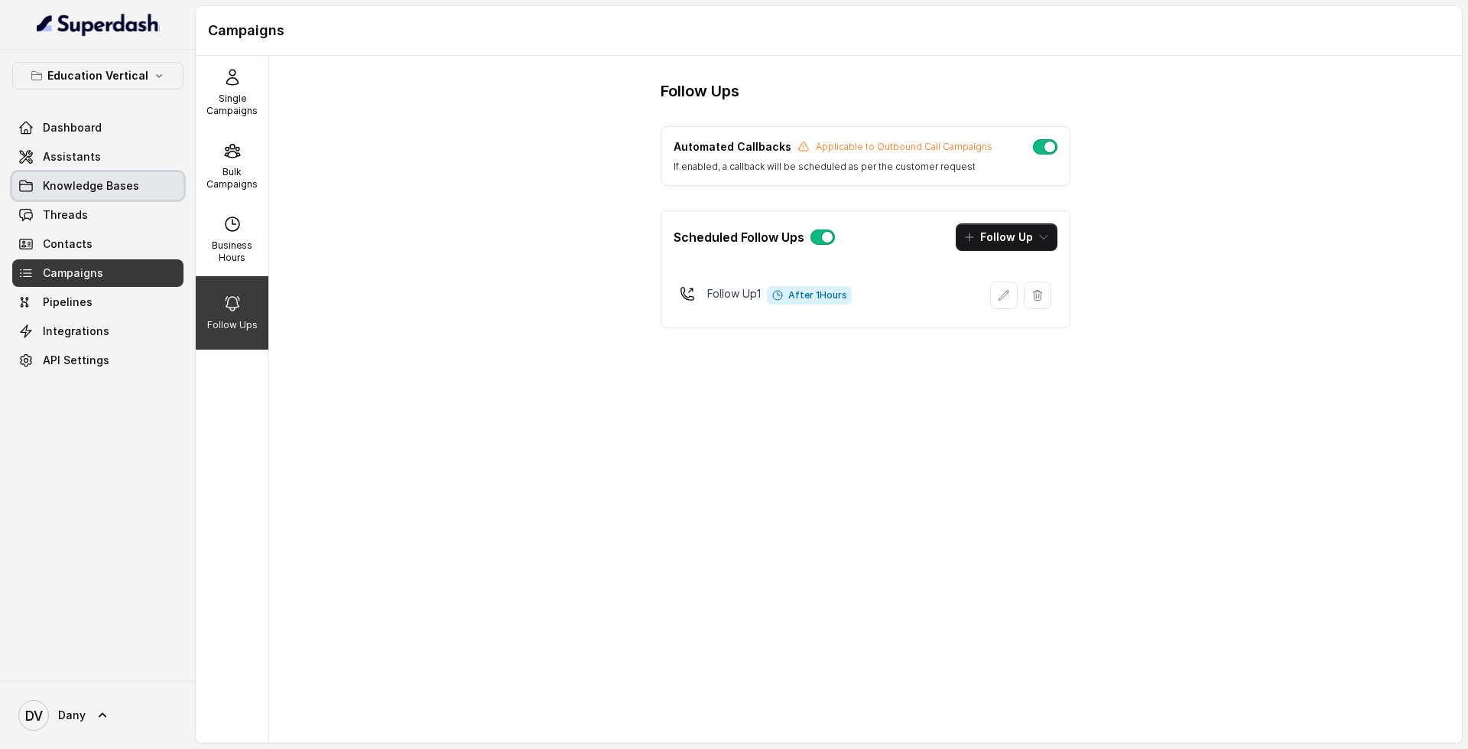
click at [112, 187] on span "Knowledge Bases" at bounding box center [91, 185] width 96 height 15
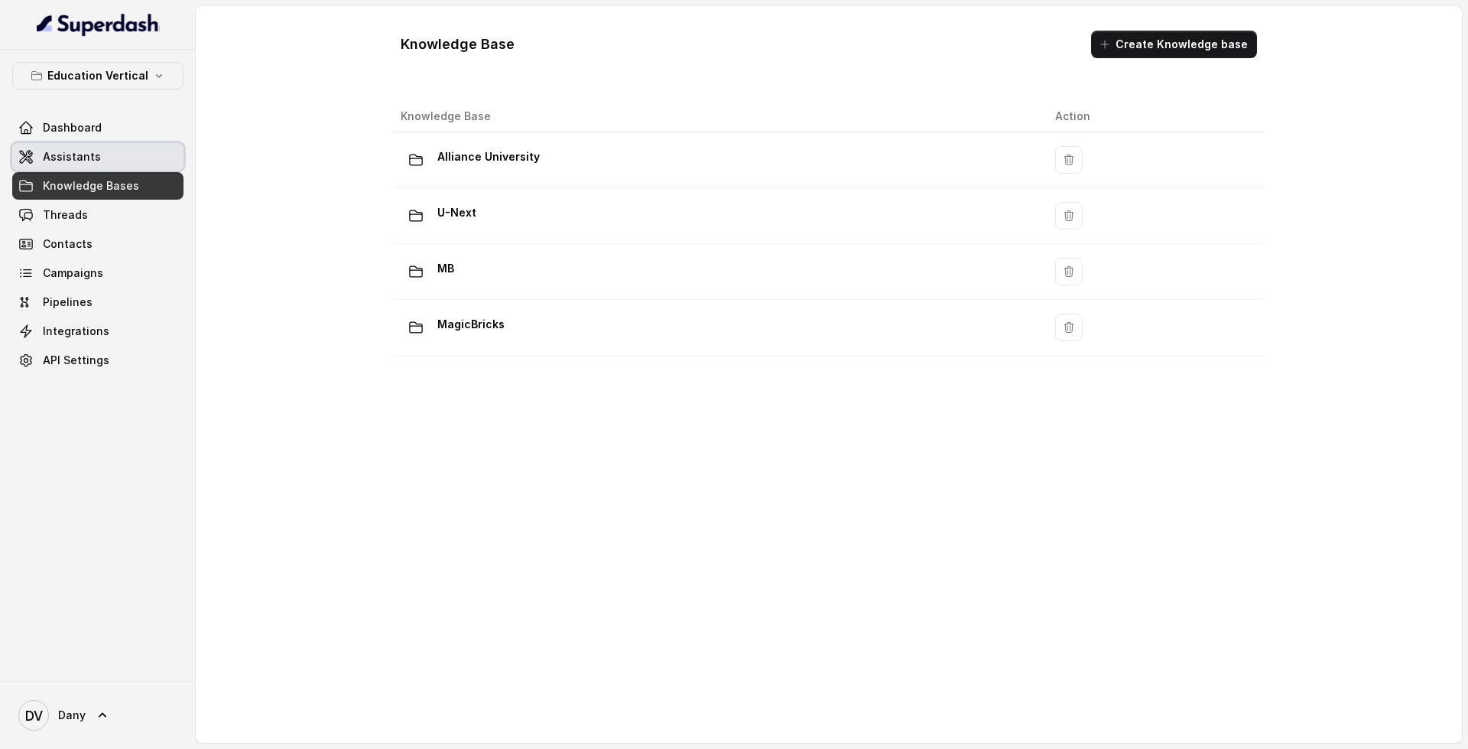
click at [102, 152] on link "Assistants" at bounding box center [97, 157] width 171 height 28
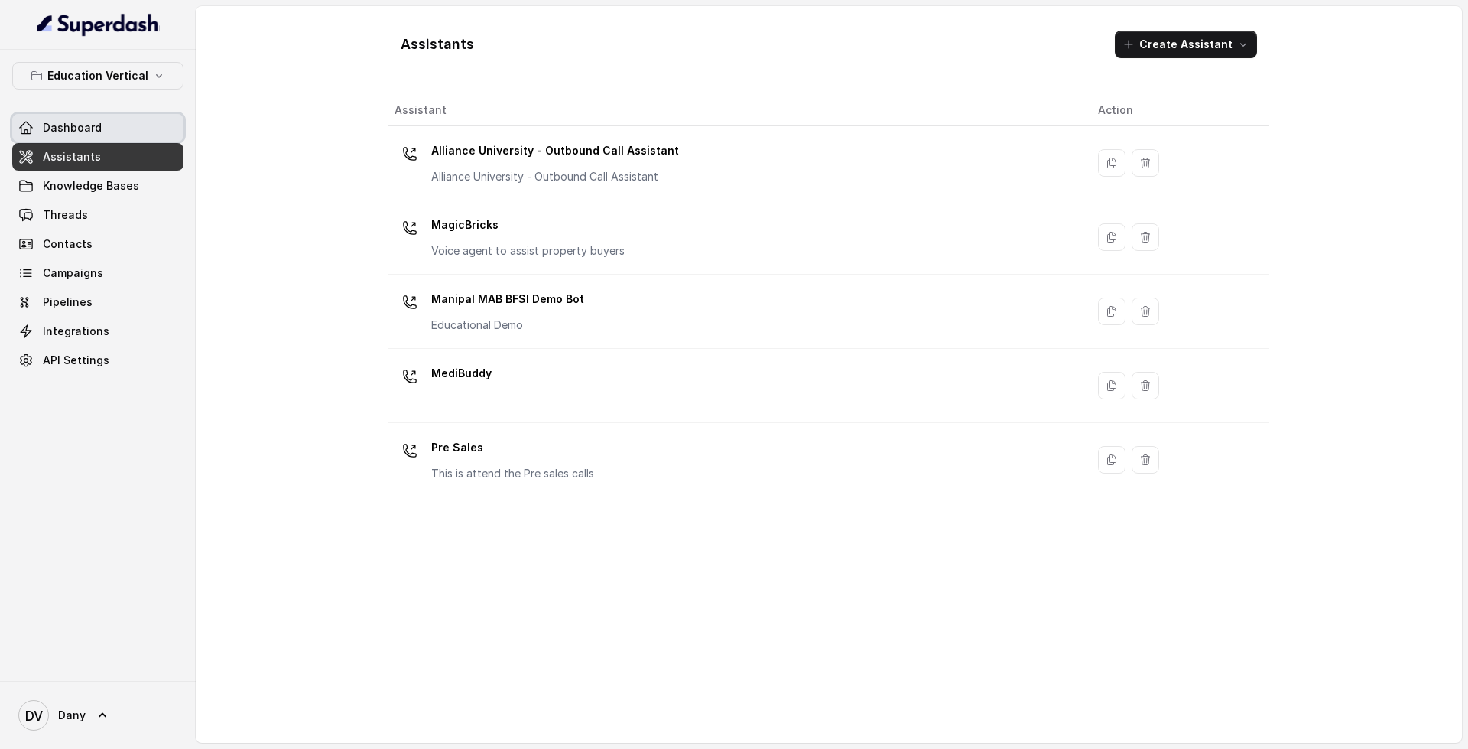
click at [128, 121] on link "Dashboard" at bounding box center [97, 128] width 171 height 28
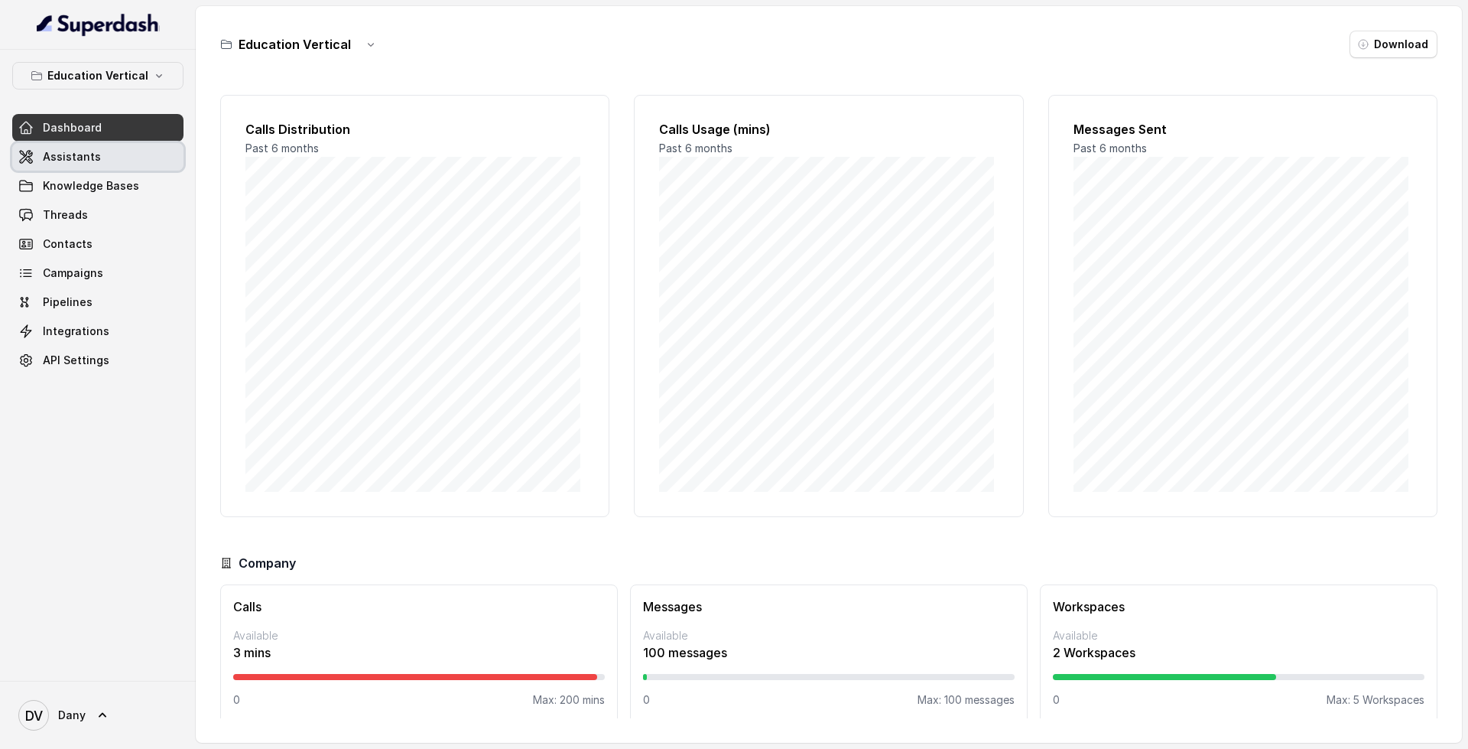
click at [123, 157] on link "Assistants" at bounding box center [97, 157] width 171 height 28
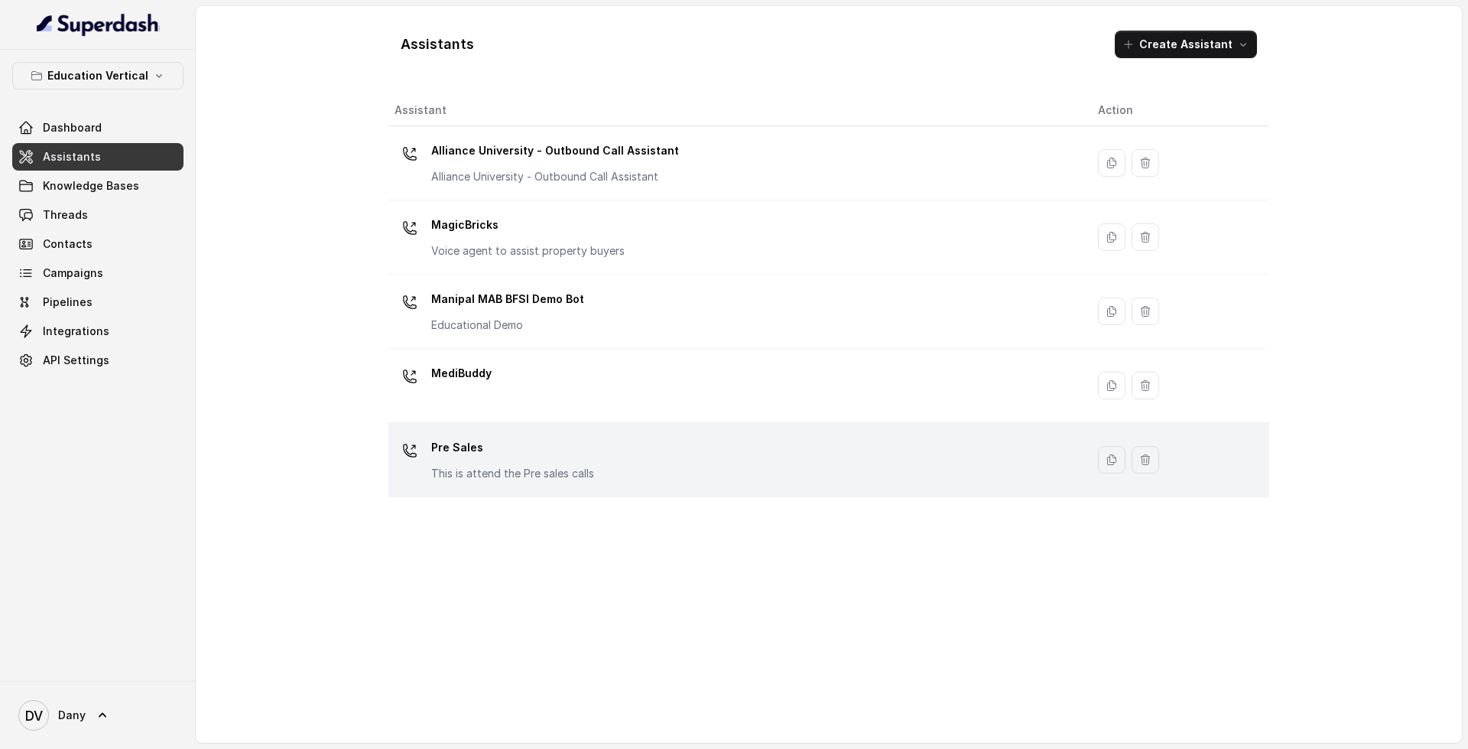
click at [652, 457] on div "Pre Sales This is attend the Pre sales calls" at bounding box center [734, 459] width 679 height 49
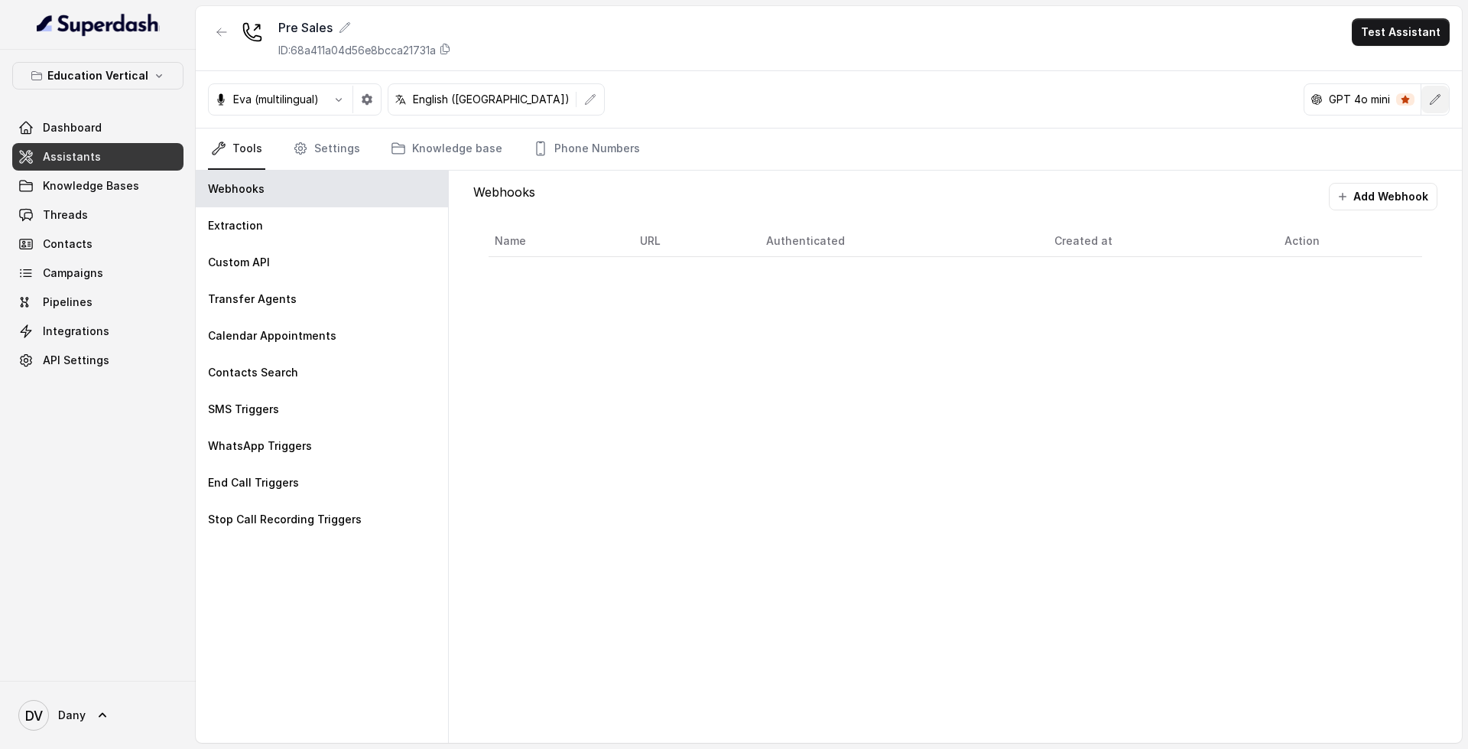
click at [1435, 99] on icon "button" at bounding box center [1436, 99] width 10 height 10
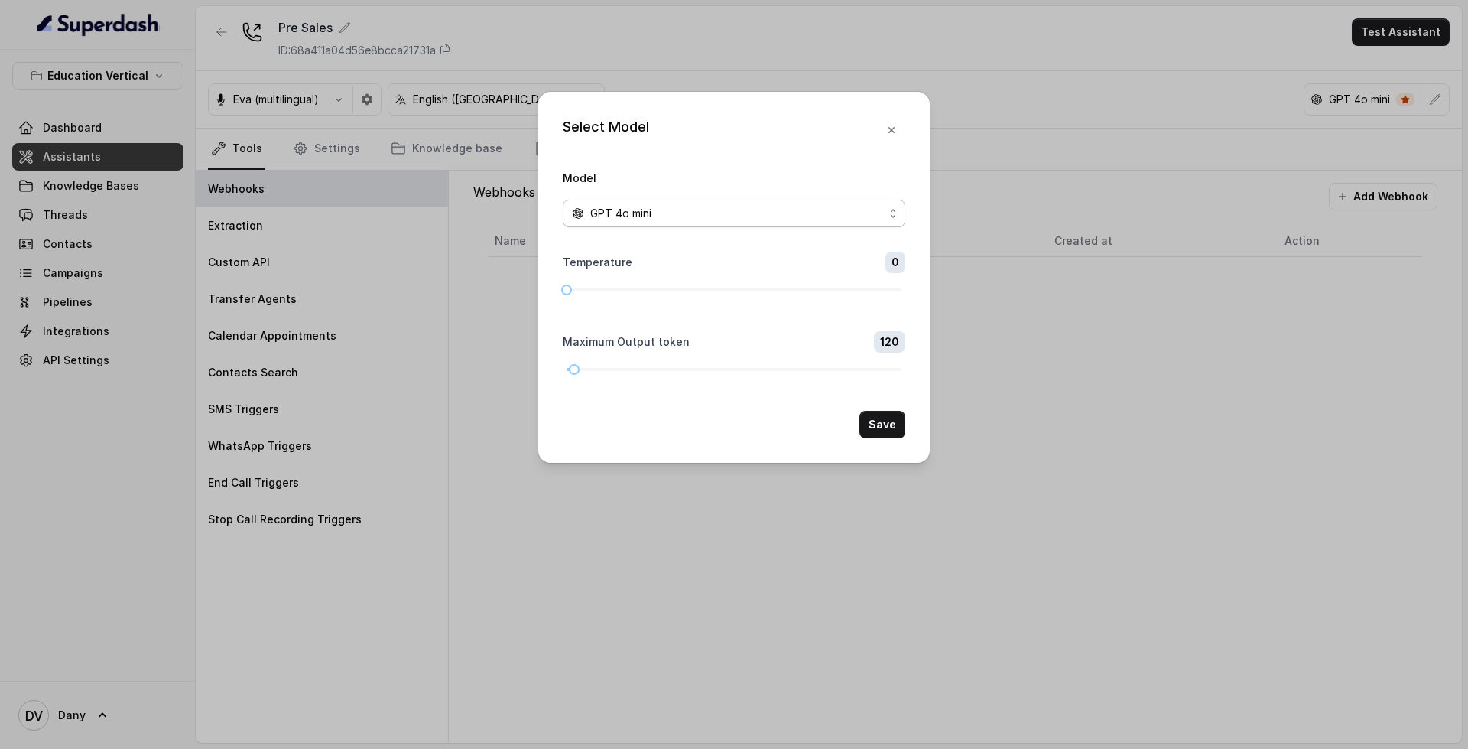
click at [766, 206] on div "GPT 4o mini" at bounding box center [728, 213] width 312 height 18
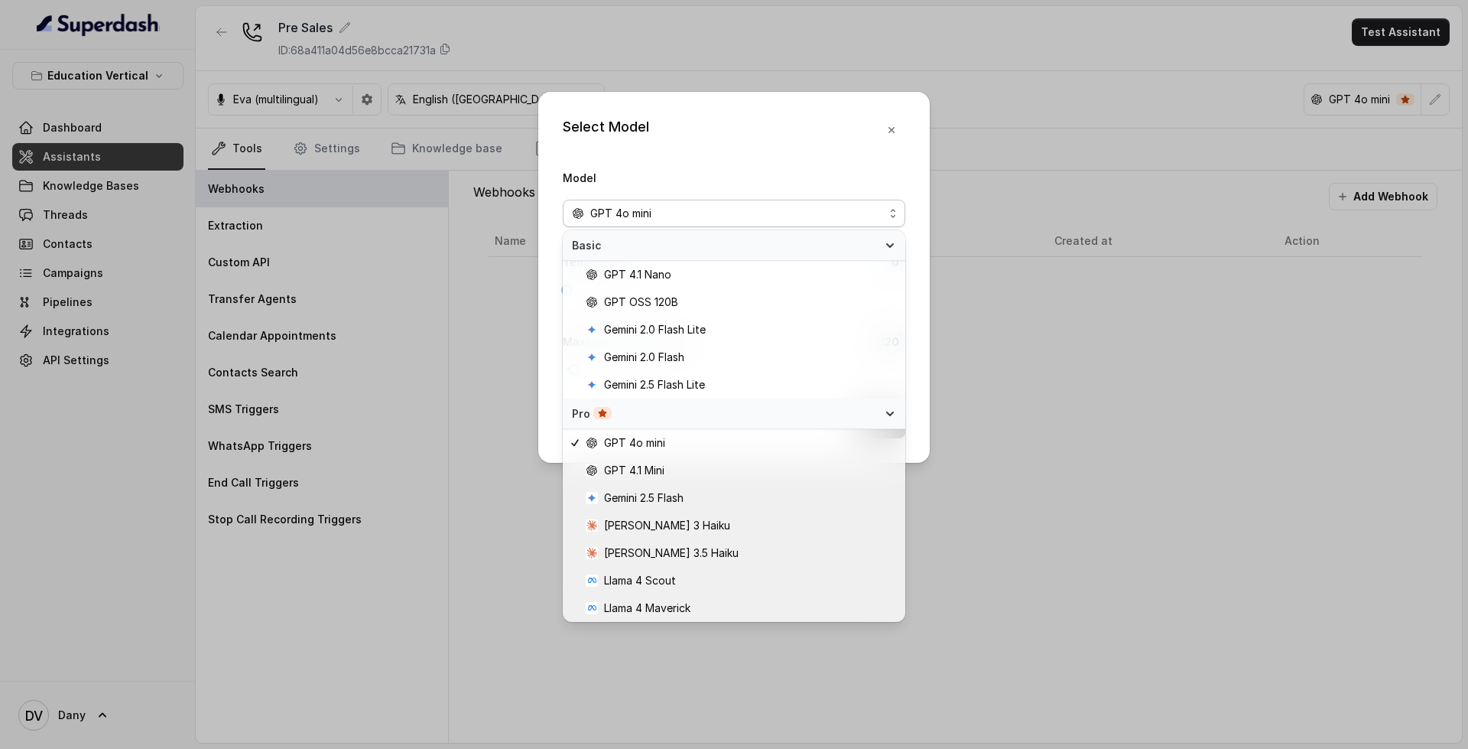
click at [893, 124] on div "Select Model Model GPT 4o mini Temperature 0 Maximum Output token 120 Save" at bounding box center [734, 277] width 392 height 371
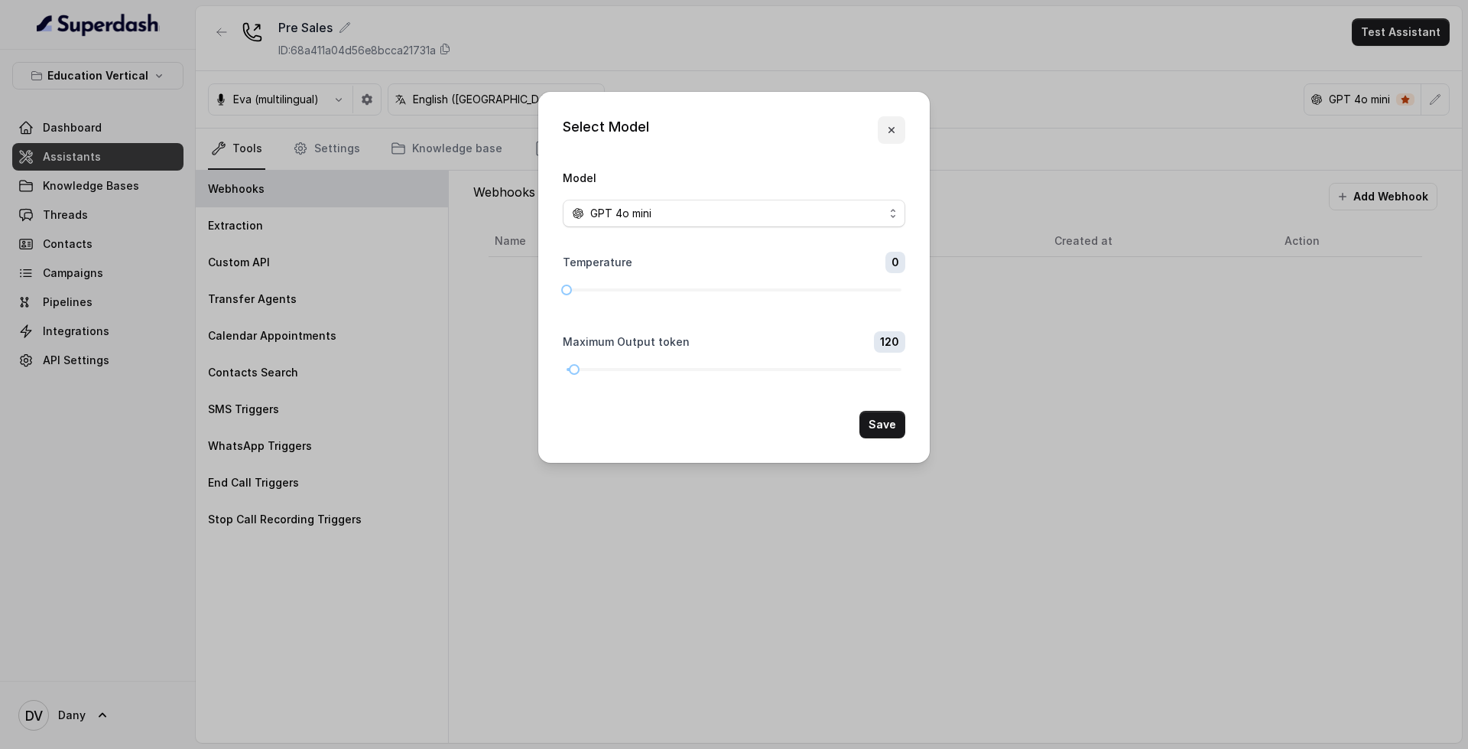
click at [893, 124] on icon "button" at bounding box center [892, 130] width 12 height 12
